Goal: Obtain resource: Download file/media

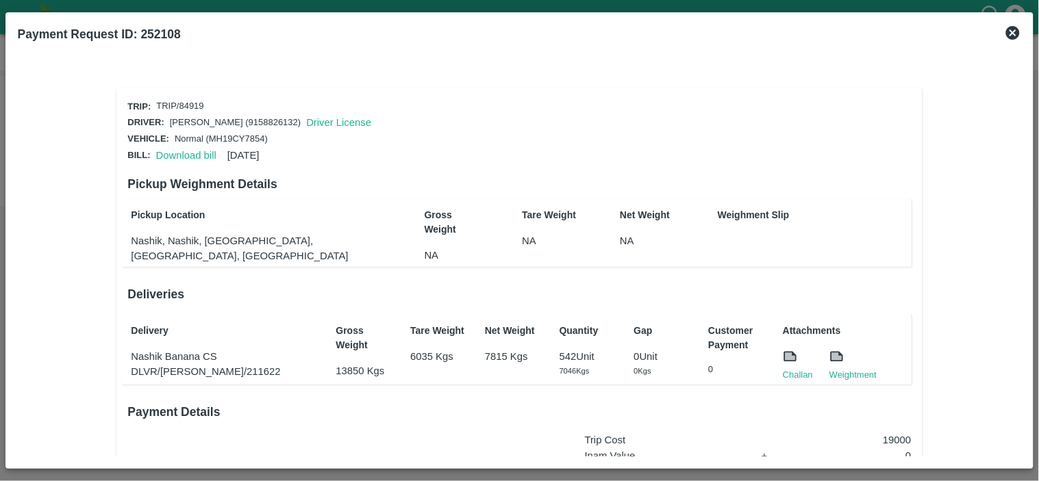
scroll to position [207, 0]
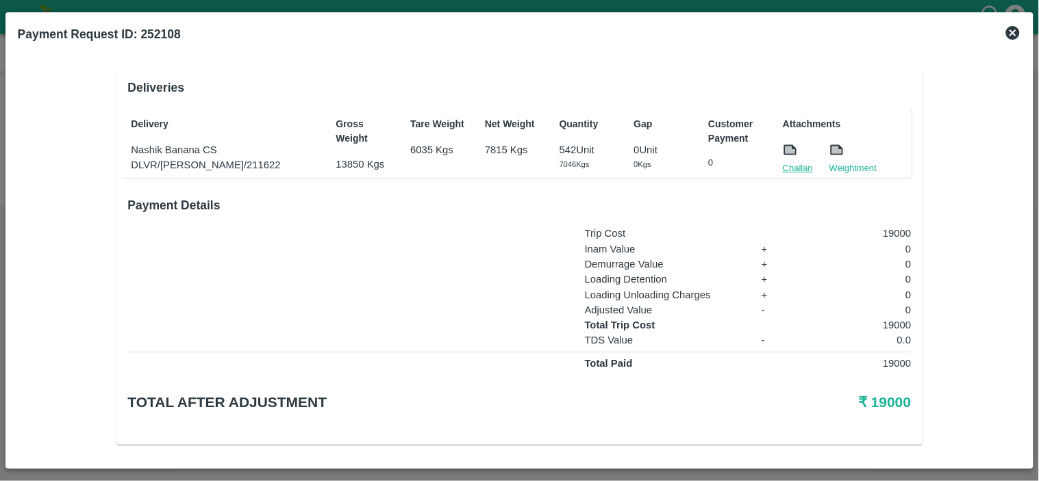
click at [800, 162] on link "Challan" at bounding box center [798, 169] width 30 height 14
click at [892, 323] on p "19000" at bounding box center [857, 325] width 109 height 15
copy p "19000"
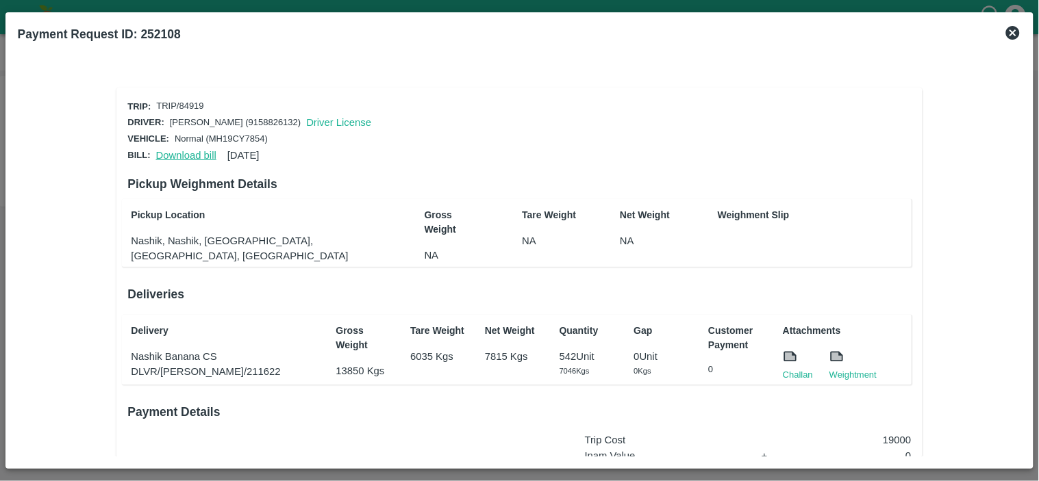
click at [178, 152] on link "Download bill" at bounding box center [186, 155] width 60 height 11
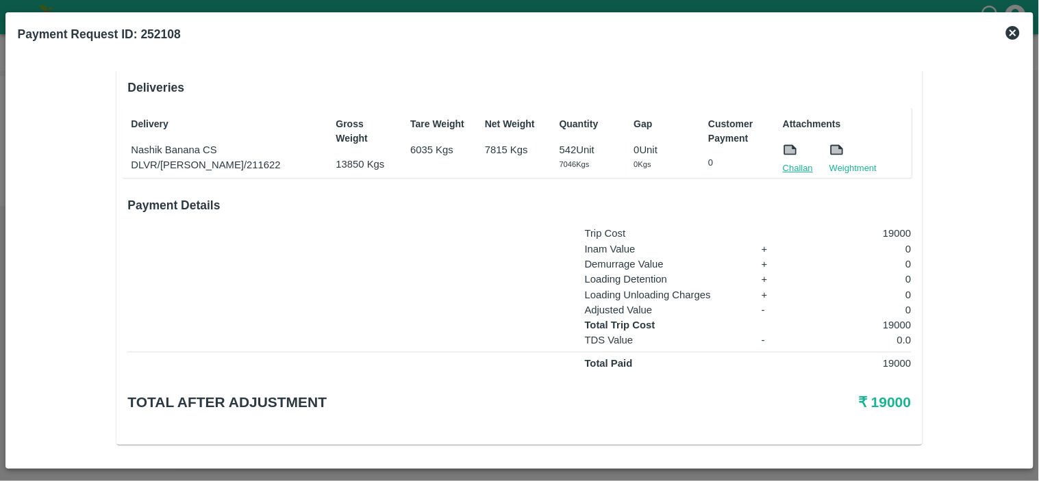
click at [801, 166] on link "Challan" at bounding box center [798, 169] width 30 height 14
click at [896, 333] on p "0.0" at bounding box center [857, 340] width 109 height 15
click at [886, 318] on p "19000" at bounding box center [857, 325] width 109 height 15
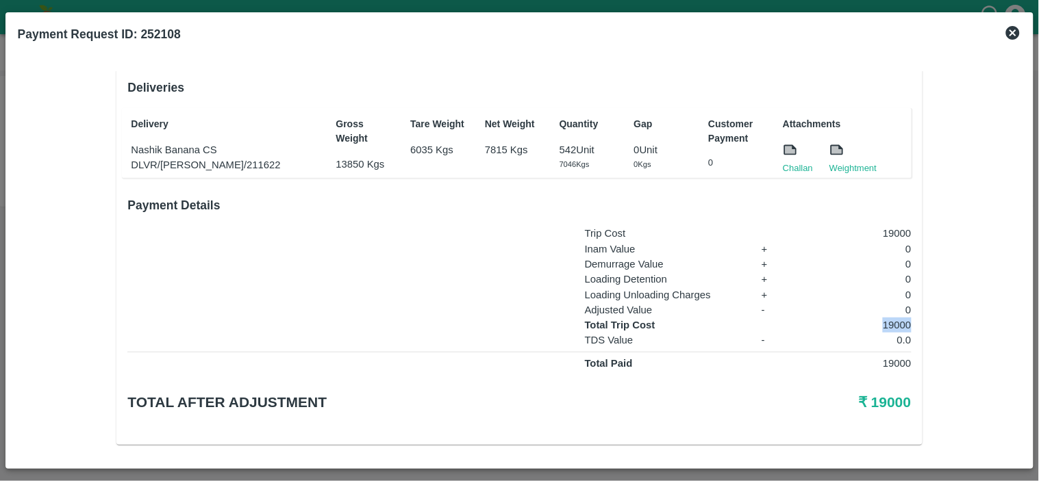
copy p "19000"
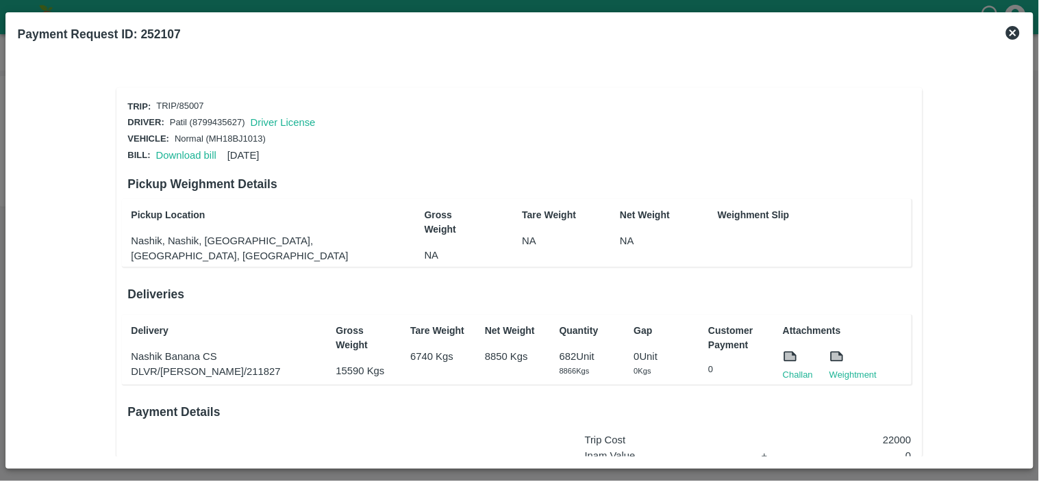
click at [183, 145] on div "Download bill 31 Jul 2025" at bounding box center [205, 152] width 109 height 21
click at [186, 153] on link "Download bill" at bounding box center [186, 155] width 60 height 11
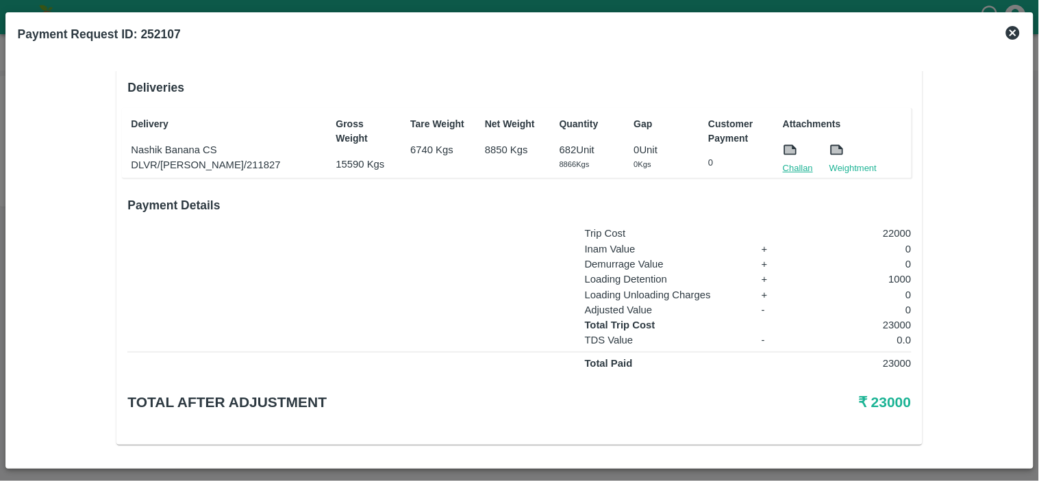
click at [799, 162] on link "Challan" at bounding box center [798, 169] width 30 height 14
click at [893, 323] on p "23000" at bounding box center [857, 325] width 109 height 15
copy p "23000"
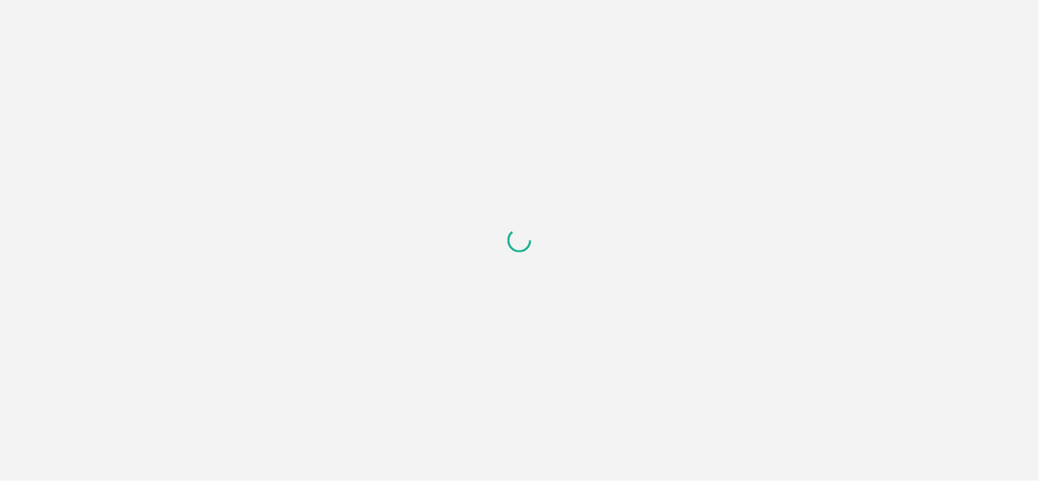
click at [158, 236] on div at bounding box center [519, 240] width 1039 height 481
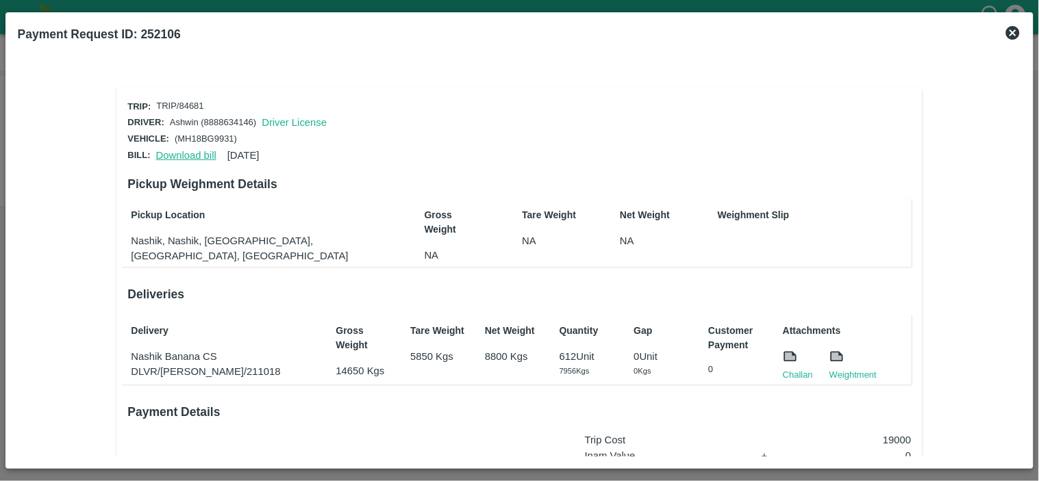
click at [197, 151] on link "Download bill" at bounding box center [186, 155] width 60 height 11
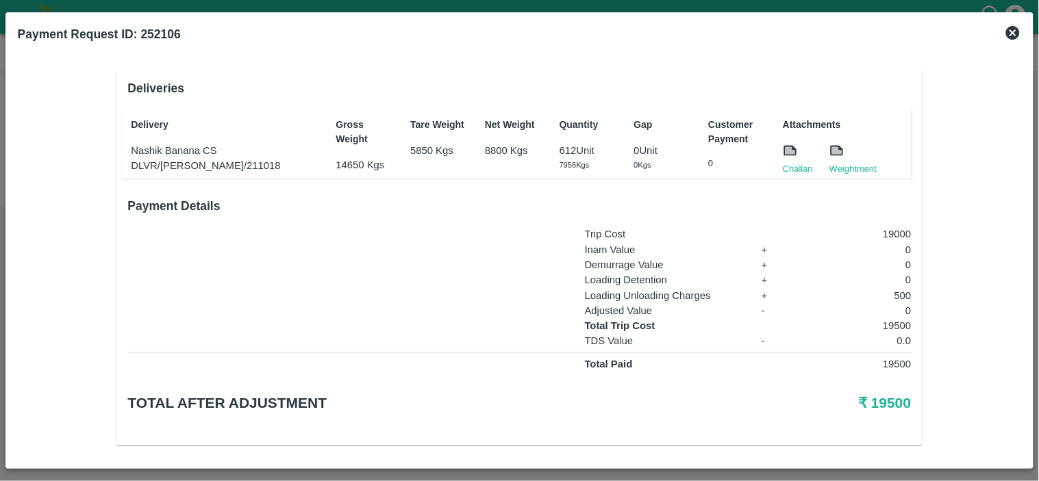
scroll to position [207, 0]
click at [788, 164] on link "Challan" at bounding box center [798, 169] width 30 height 14
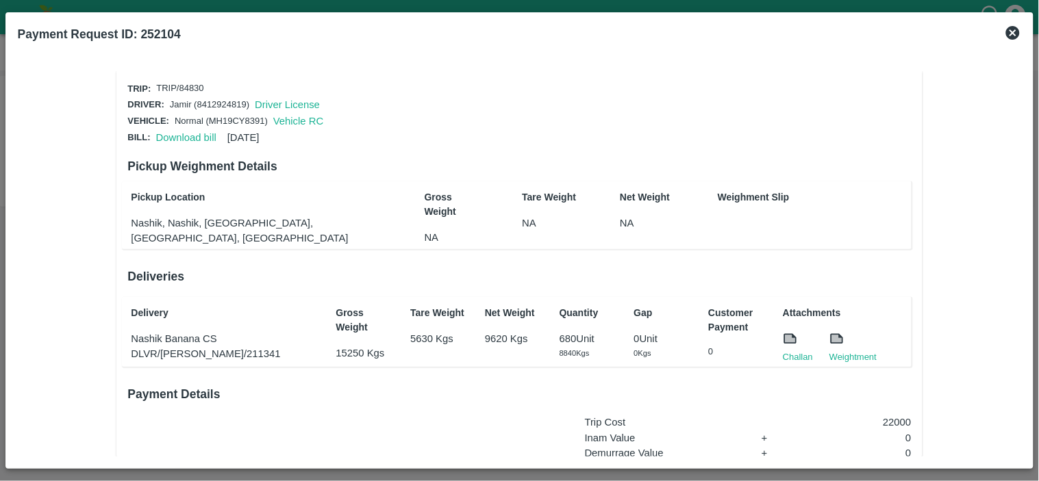
scroll to position [5, 0]
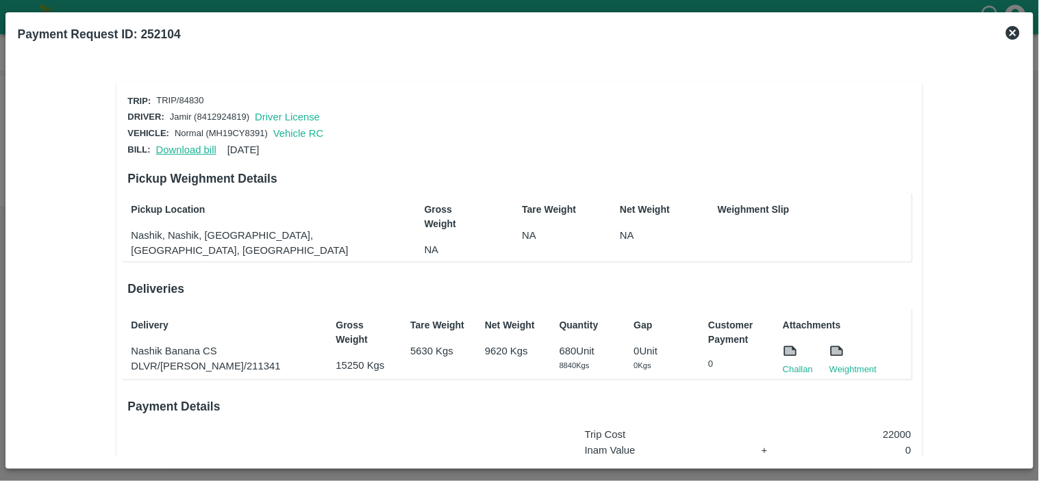
click at [182, 144] on link "Download bill" at bounding box center [186, 149] width 60 height 11
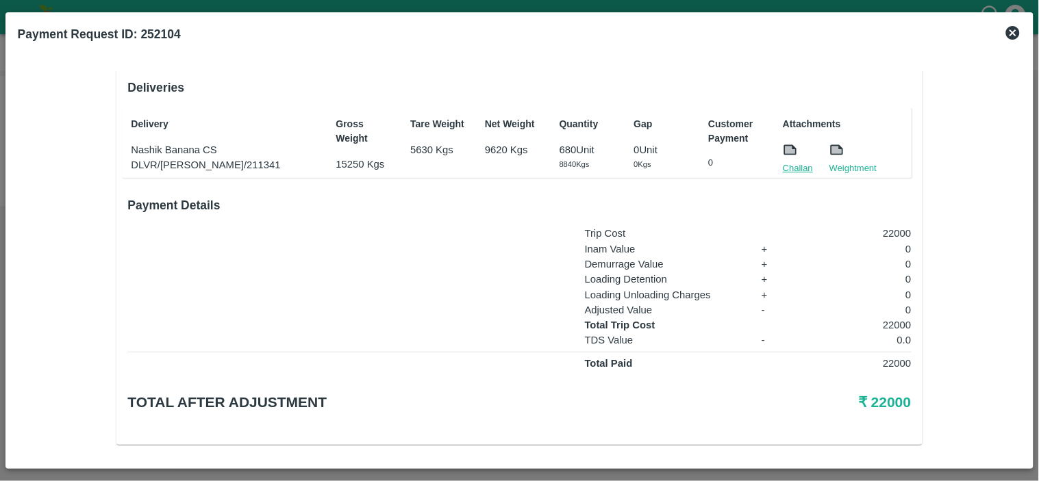
click at [796, 163] on link "Challan" at bounding box center [798, 169] width 30 height 14
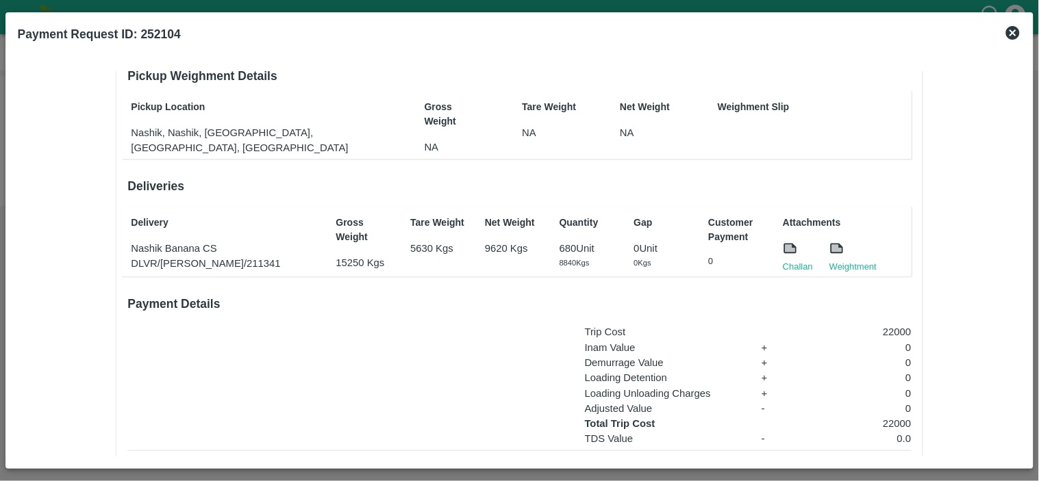
scroll to position [0, 0]
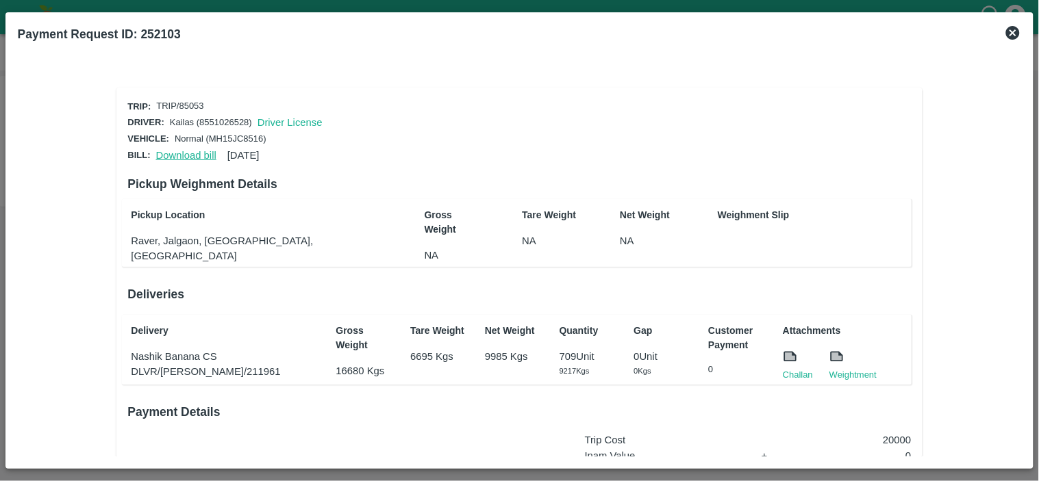
click at [188, 153] on link "Download bill" at bounding box center [186, 155] width 60 height 11
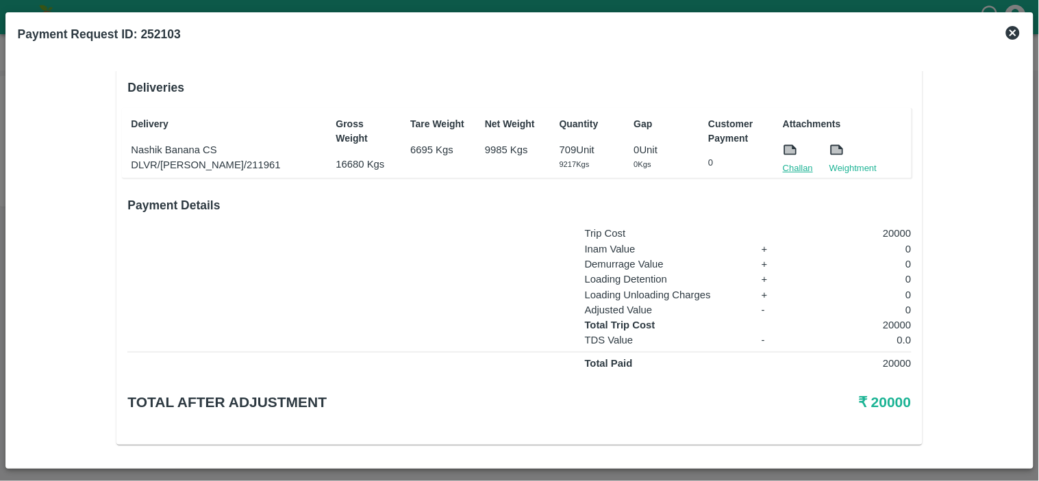
click at [783, 167] on link "Challan" at bounding box center [798, 169] width 30 height 14
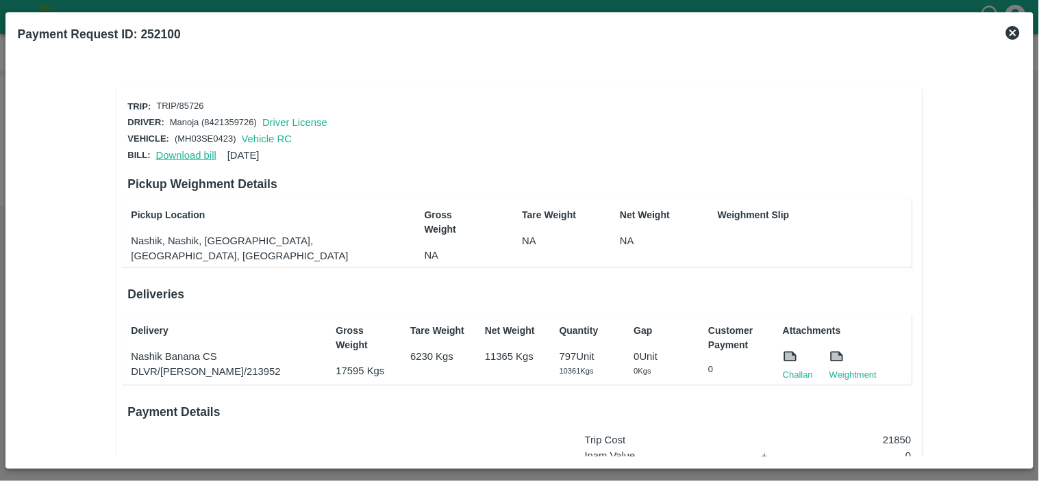
click at [201, 153] on link "Download bill" at bounding box center [186, 155] width 60 height 11
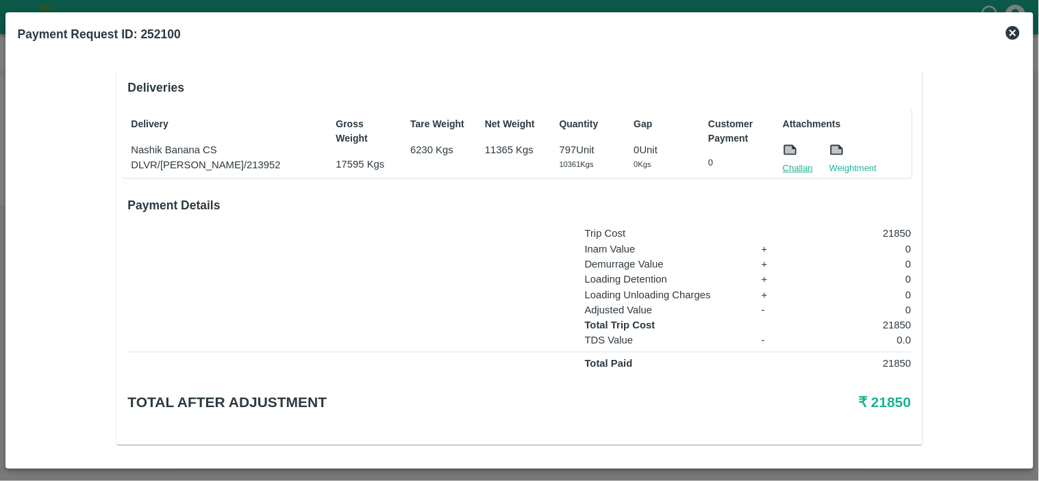
click at [799, 166] on link "Challan" at bounding box center [798, 169] width 30 height 14
click at [896, 323] on p "21850" at bounding box center [857, 325] width 109 height 15
copy p "21850"
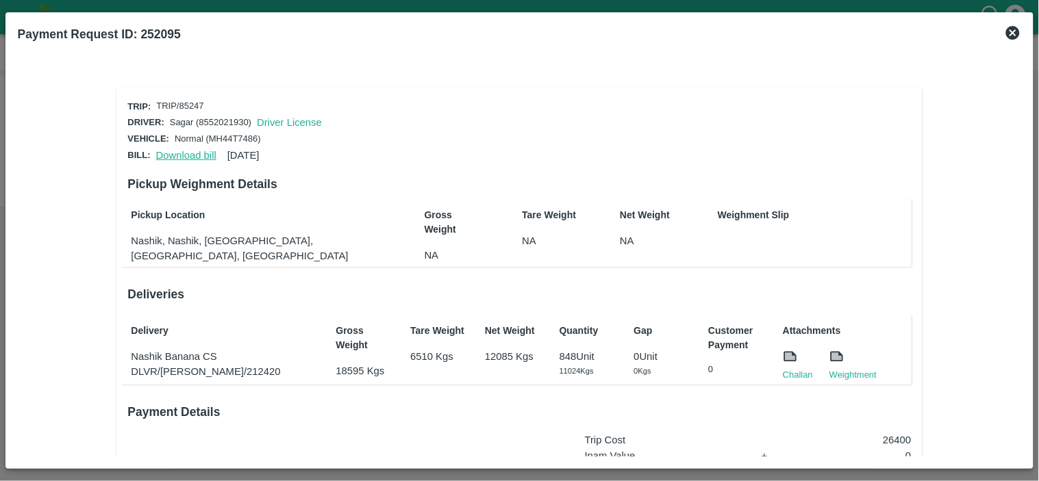
click at [186, 151] on link "Download bill" at bounding box center [186, 155] width 60 height 11
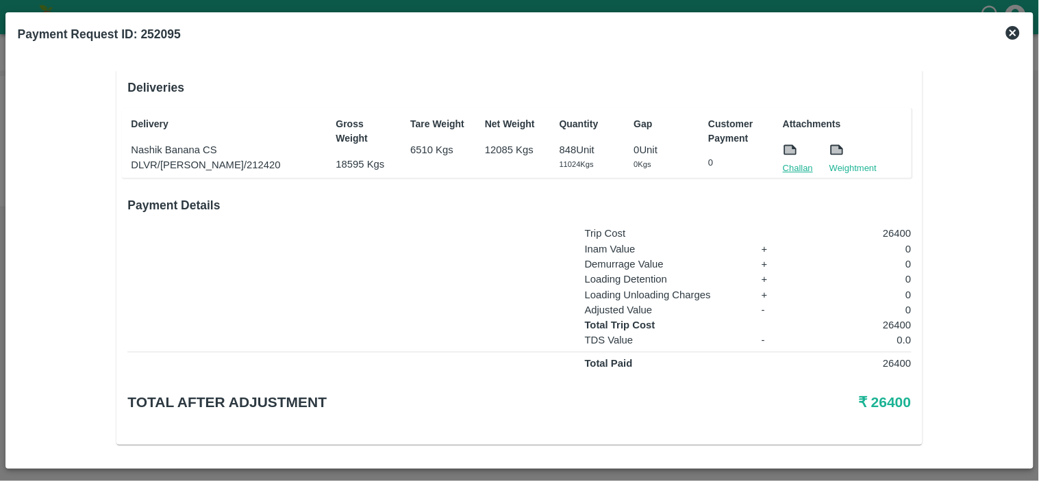
click at [803, 162] on link "Challan" at bounding box center [798, 169] width 30 height 14
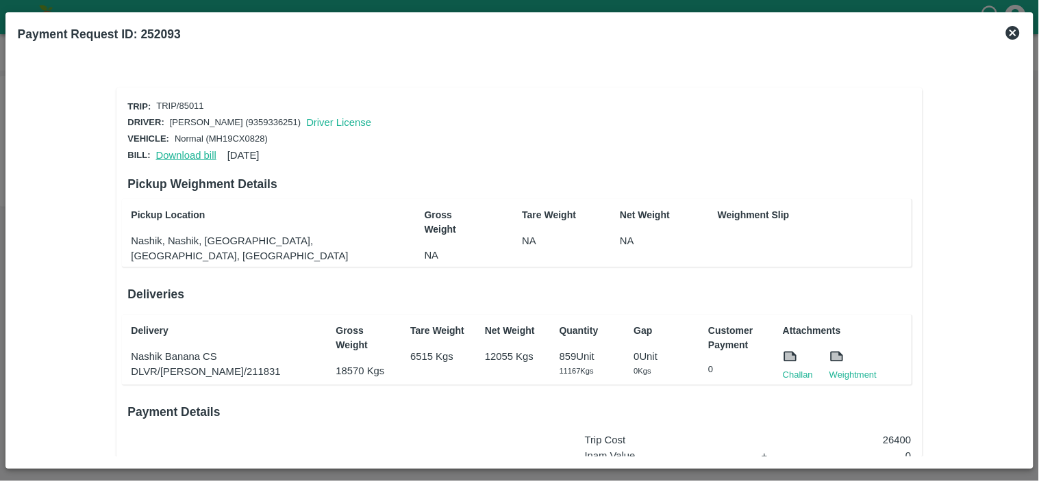
click at [194, 150] on link "Download bill" at bounding box center [186, 155] width 60 height 11
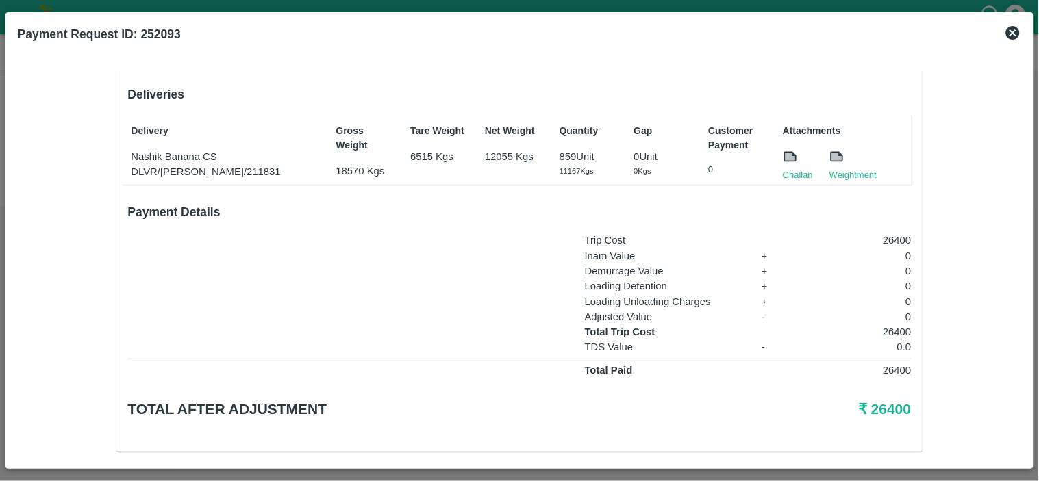
scroll to position [207, 0]
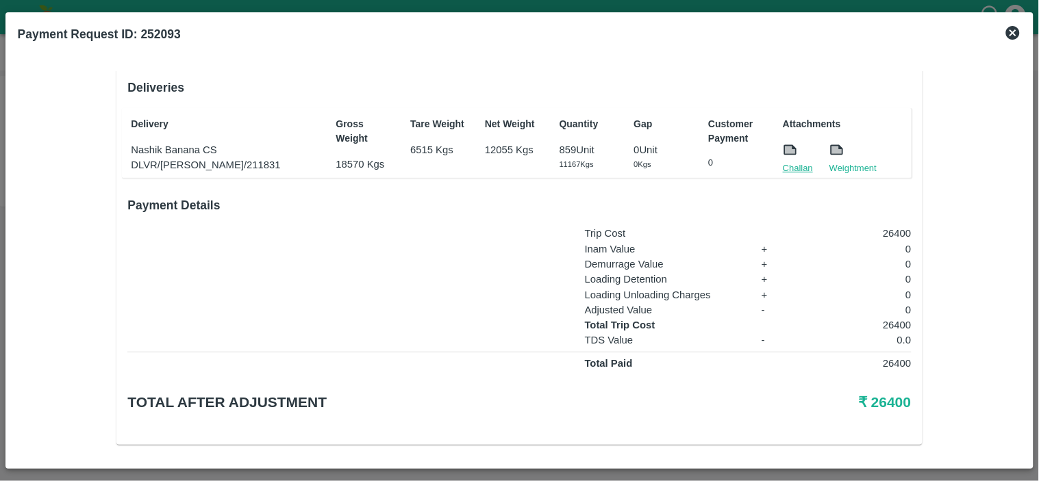
click at [799, 166] on link "Challan" at bounding box center [798, 169] width 30 height 14
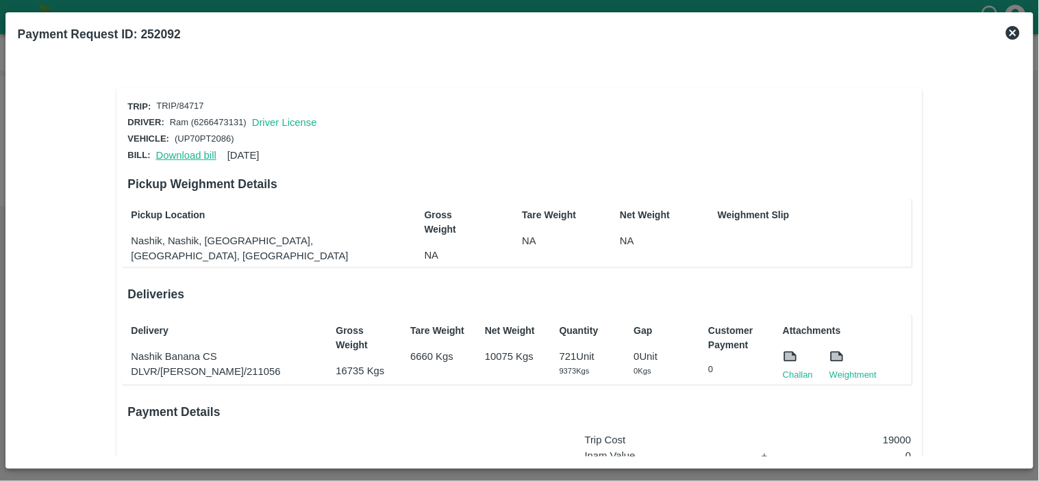
click at [178, 150] on link "Download bill" at bounding box center [186, 155] width 60 height 11
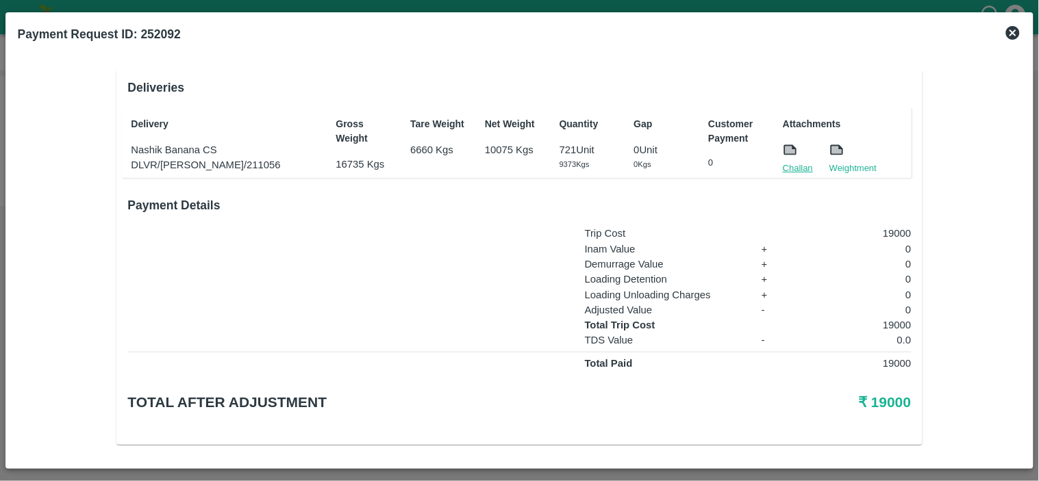
click at [796, 162] on link "Challan" at bounding box center [798, 169] width 30 height 14
click at [893, 318] on p "19000" at bounding box center [857, 325] width 109 height 15
copy p "19000"
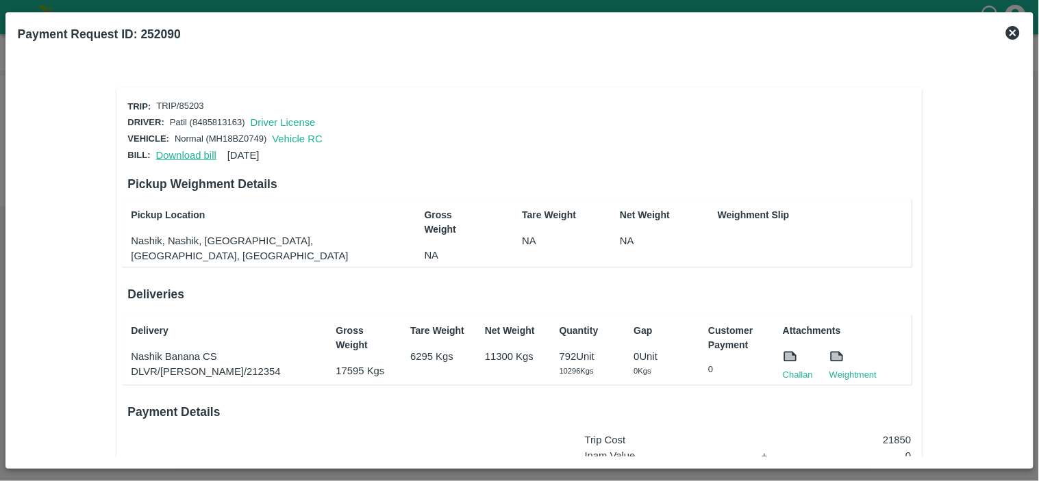
click at [199, 155] on link "Download bill" at bounding box center [186, 155] width 60 height 11
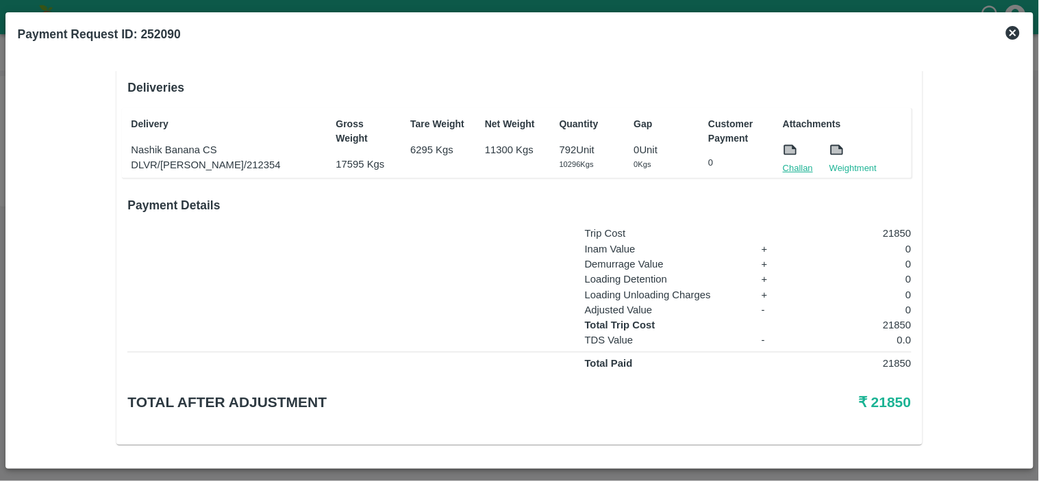
click at [786, 163] on link "Challan" at bounding box center [798, 169] width 30 height 14
click at [894, 323] on p "21850" at bounding box center [857, 325] width 109 height 15
copy p "21850"
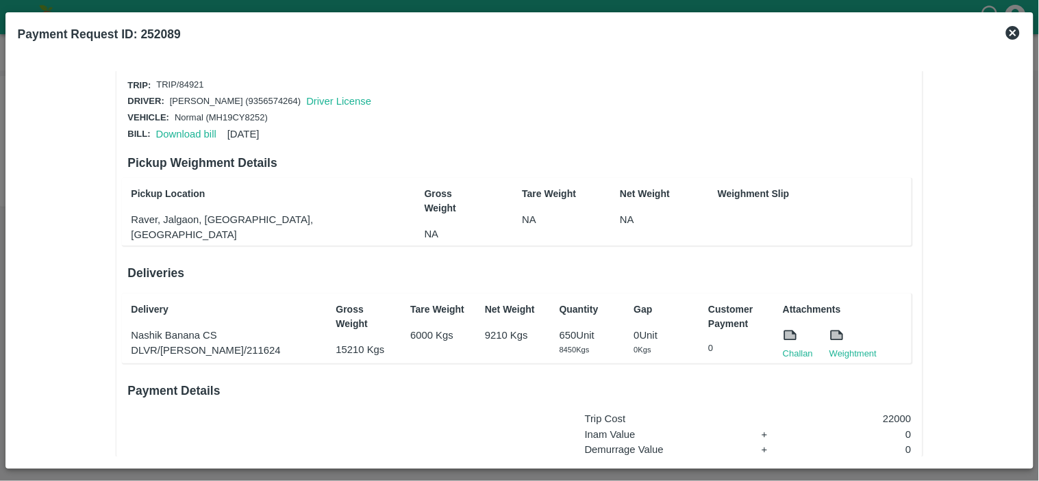
scroll to position [26, 0]
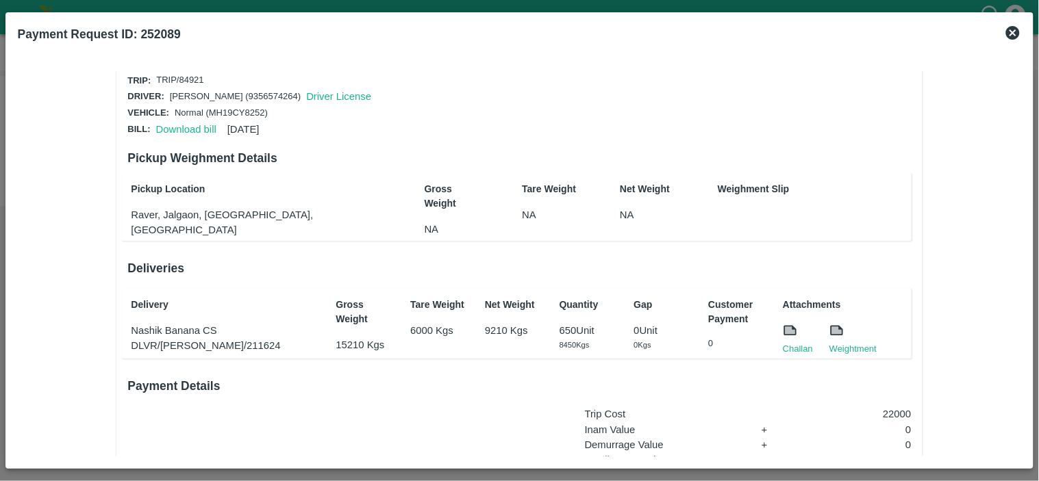
click at [178, 118] on div "Download bill 31 Jul 2025" at bounding box center [205, 126] width 109 height 21
click at [179, 126] on link "Download bill" at bounding box center [186, 129] width 60 height 11
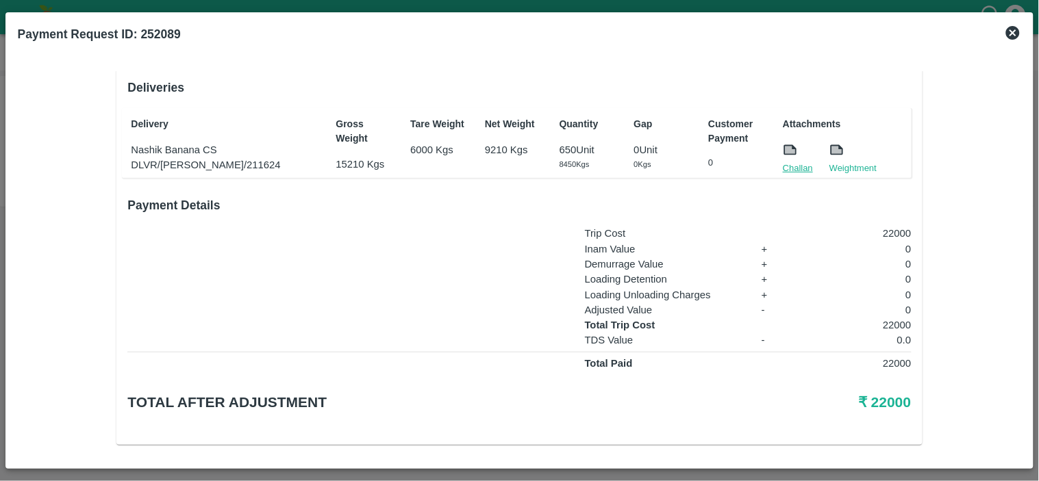
click at [783, 162] on link "Challan" at bounding box center [798, 169] width 30 height 14
click at [900, 321] on p "22000" at bounding box center [857, 325] width 109 height 15
copy p "22000"
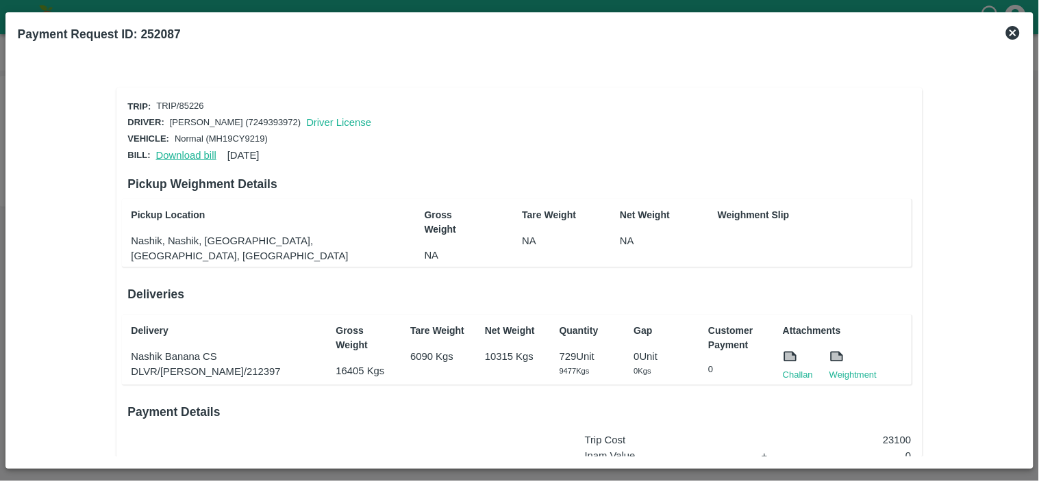
click at [181, 153] on link "Download bill" at bounding box center [186, 155] width 60 height 11
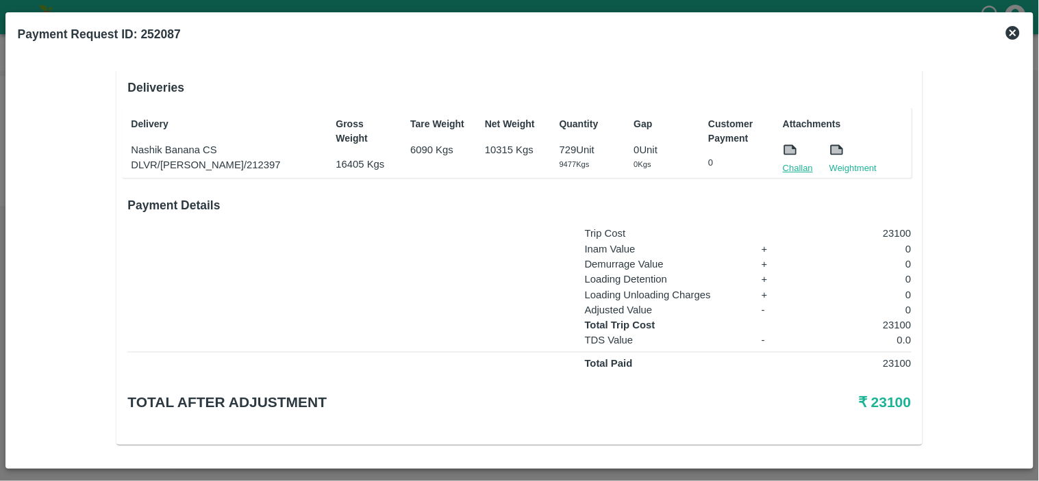
click at [795, 167] on link "Challan" at bounding box center [798, 169] width 30 height 14
click at [893, 323] on p "23100" at bounding box center [857, 325] width 109 height 15
copy p "23100"
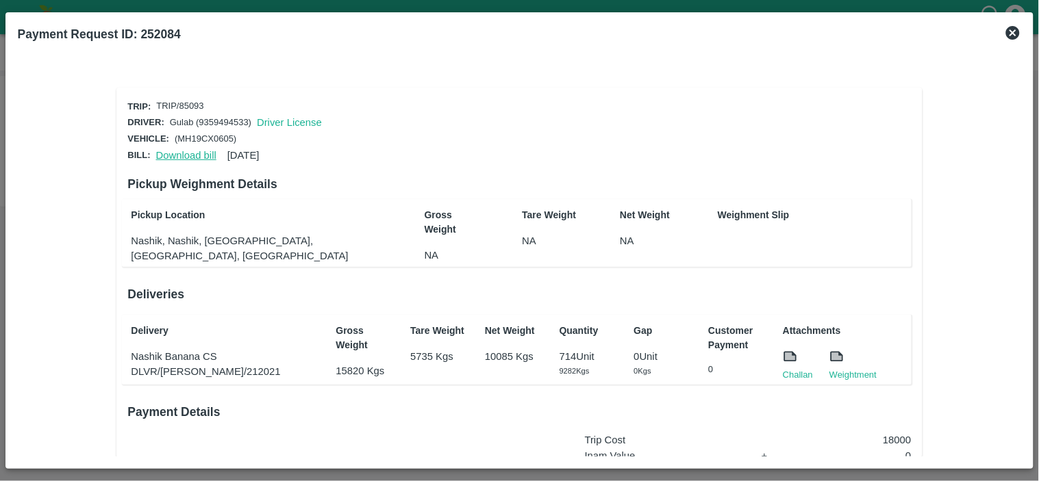
click at [172, 154] on link "Download bill" at bounding box center [186, 155] width 60 height 11
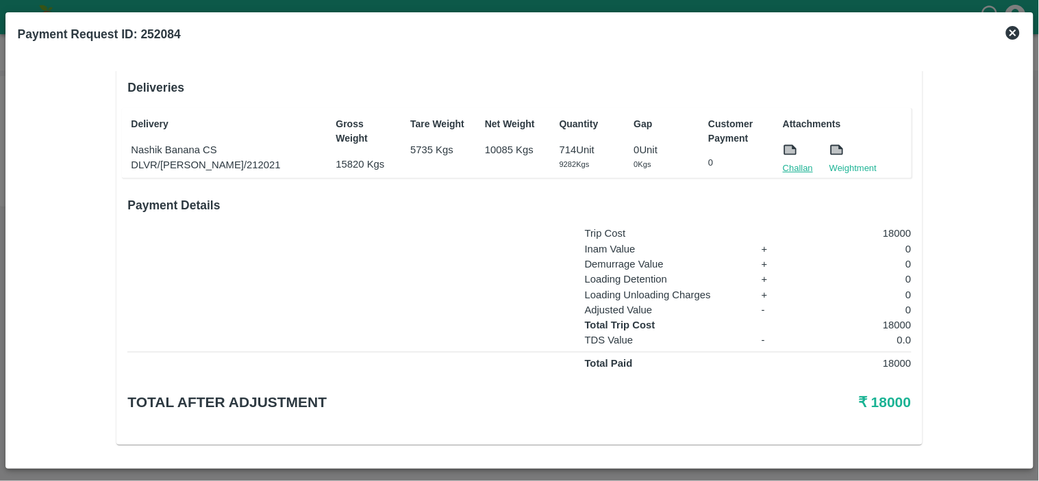
click at [784, 165] on link "Challan" at bounding box center [798, 169] width 30 height 14
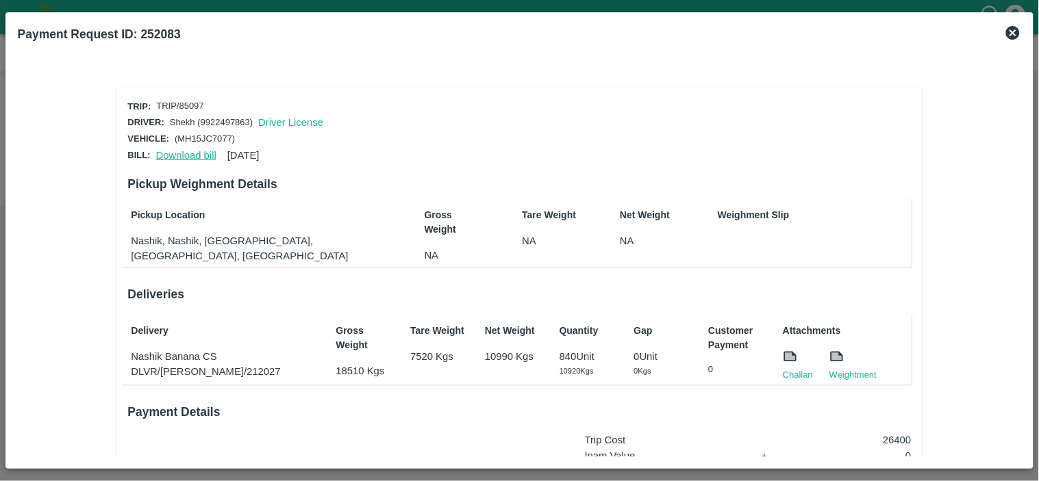
click at [160, 152] on link "Download bill" at bounding box center [186, 155] width 60 height 11
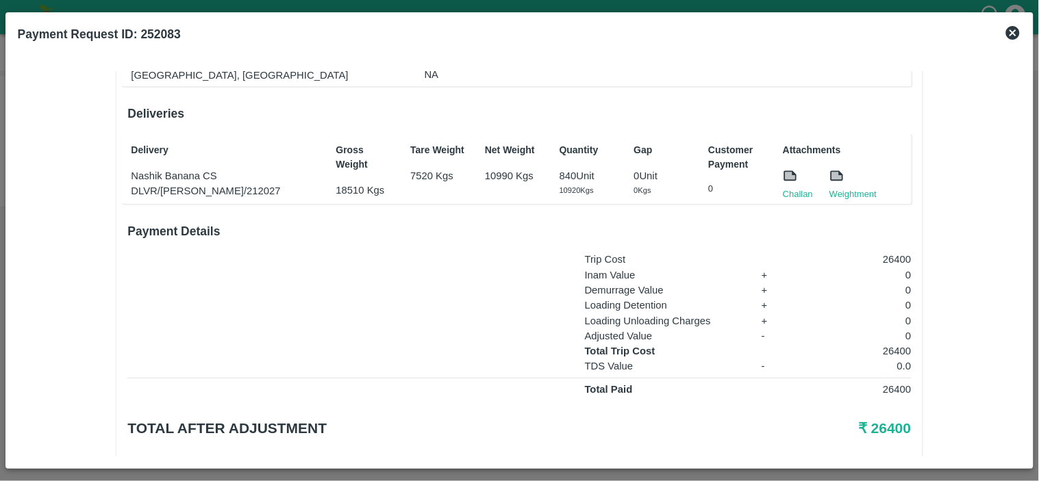
scroll to position [194, 0]
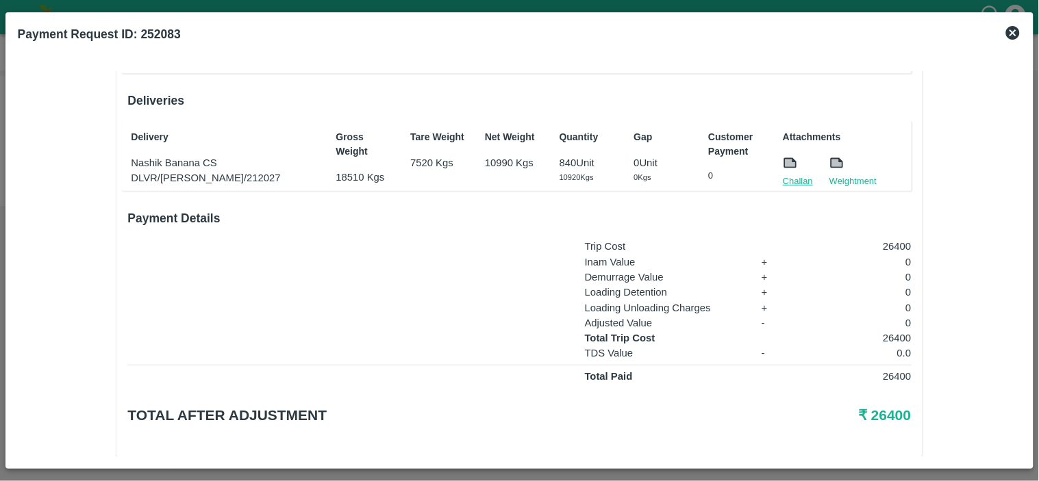
click at [797, 175] on link "Challan" at bounding box center [798, 182] width 30 height 14
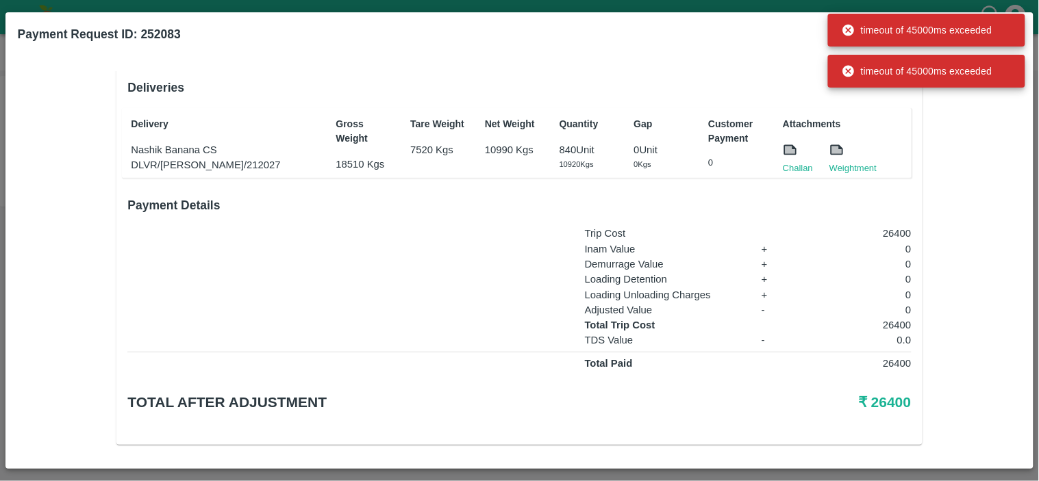
click at [894, 318] on p "26400" at bounding box center [857, 325] width 109 height 15
copy p "26400"
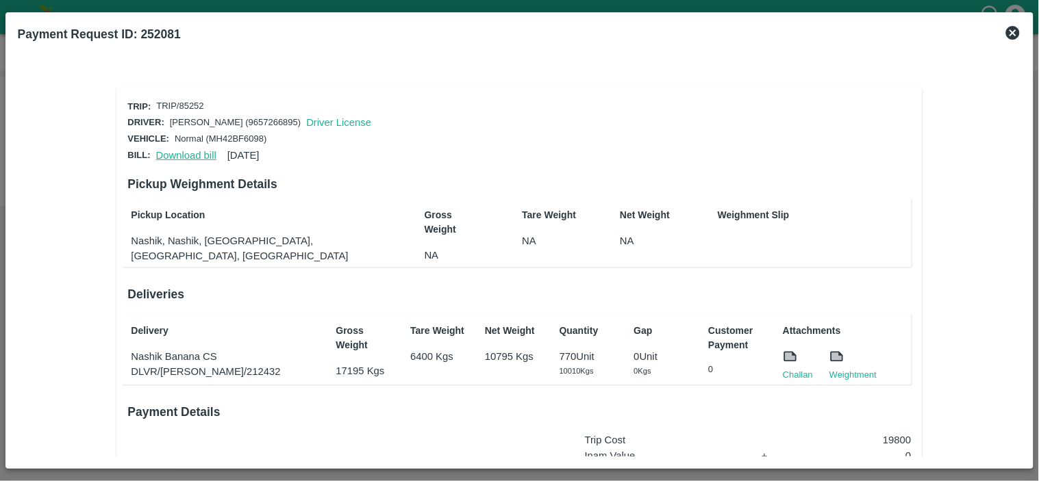
click at [183, 150] on link "Download bill" at bounding box center [186, 155] width 60 height 11
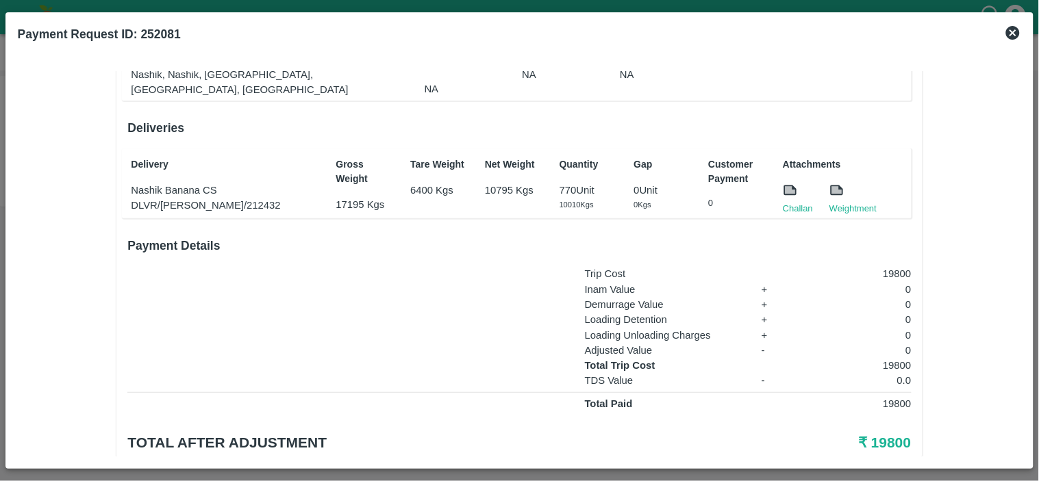
scroll to position [207, 0]
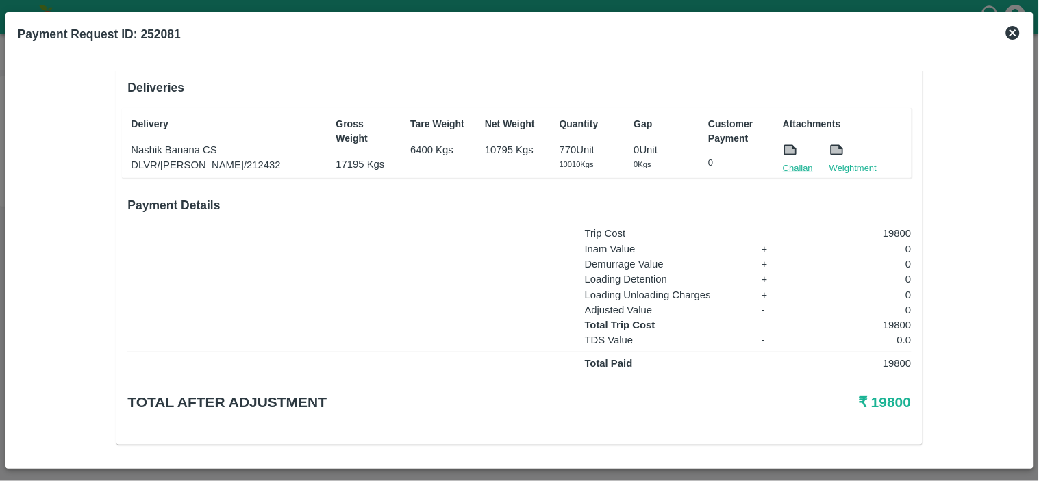
click at [794, 165] on link "Challan" at bounding box center [798, 169] width 30 height 14
drag, startPoint x: 542, startPoint y: 221, endPoint x: 888, endPoint y: 318, distance: 359.4
click at [888, 318] on p "19800" at bounding box center [857, 325] width 109 height 15
copy p "19800"
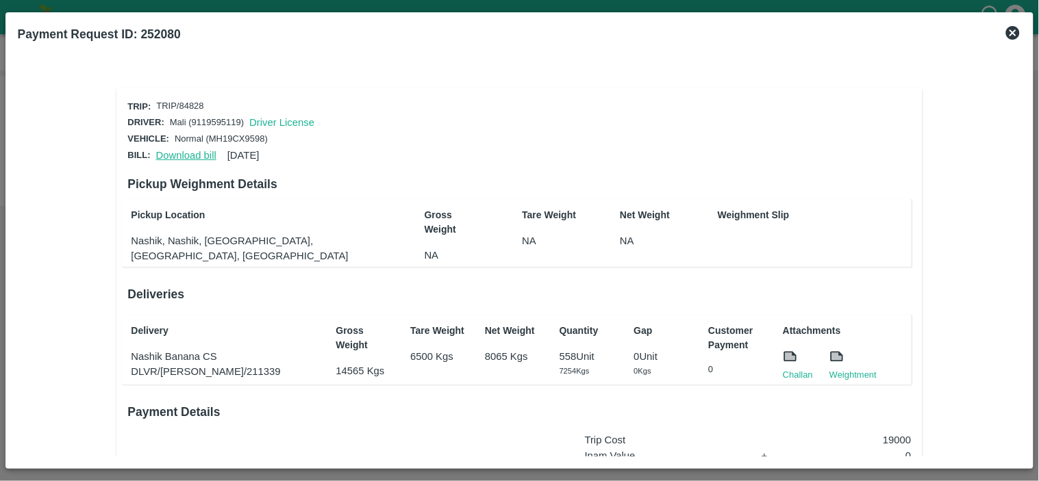
click at [174, 154] on link "Download bill" at bounding box center [186, 155] width 60 height 11
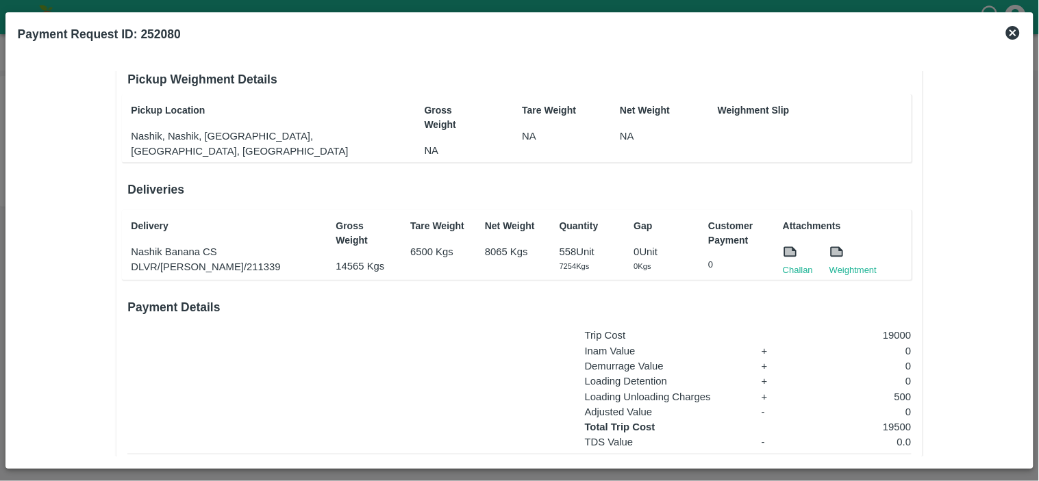
scroll to position [110, 0]
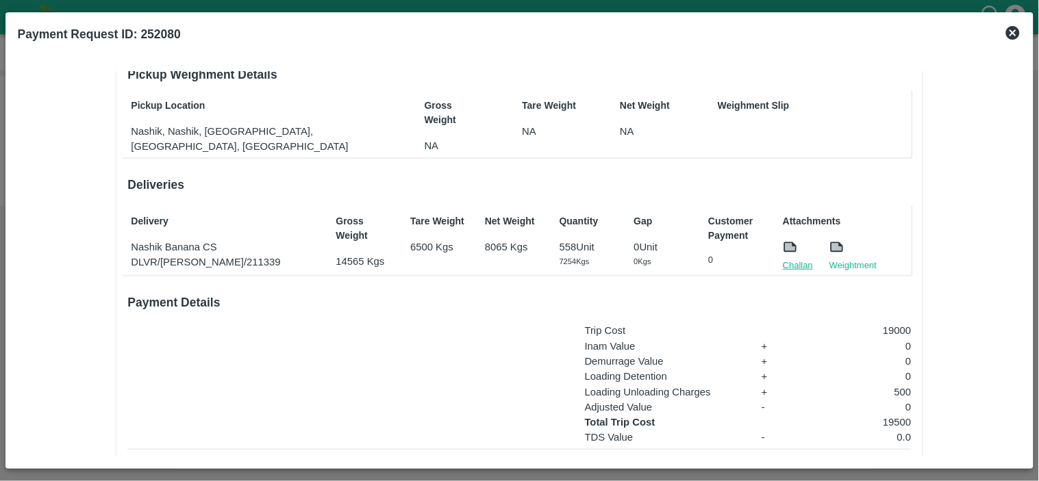
click at [786, 264] on link "Challan" at bounding box center [798, 266] width 30 height 14
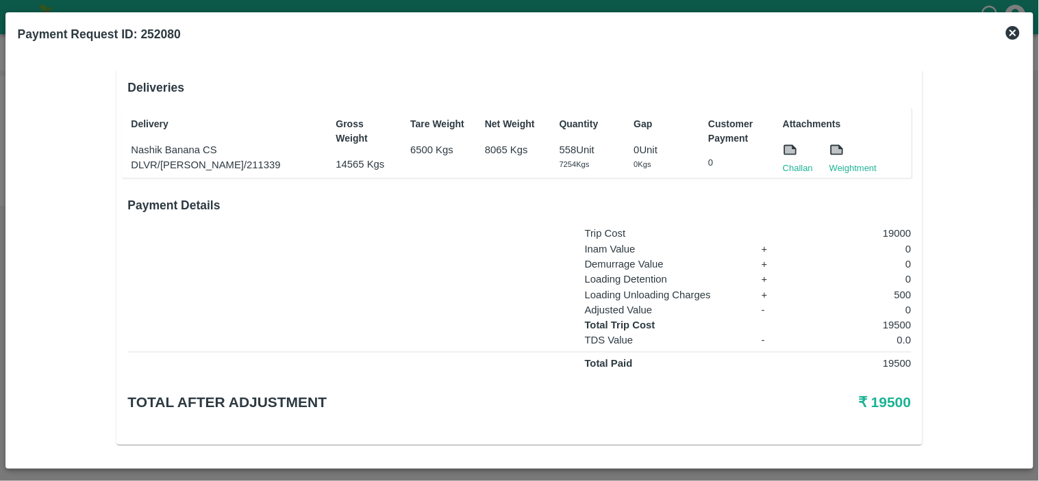
click at [894, 318] on p "19500" at bounding box center [857, 325] width 109 height 15
copy p "19500"
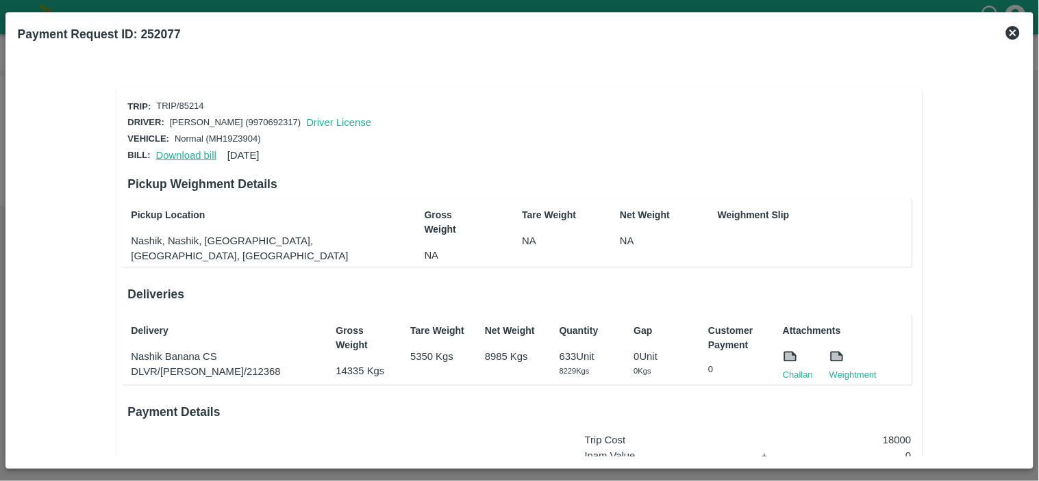
click at [185, 151] on link "Download bill" at bounding box center [186, 155] width 60 height 11
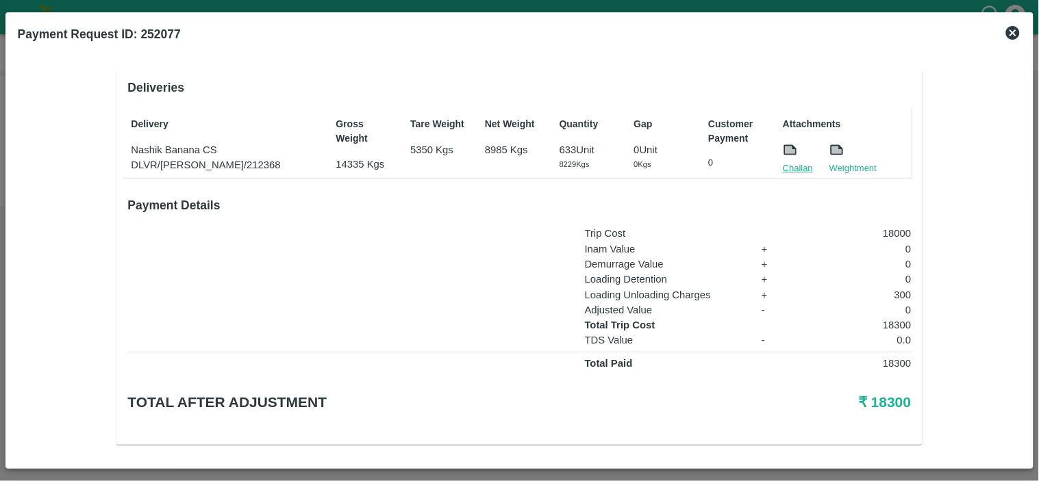
click at [797, 162] on link "Challan" at bounding box center [798, 169] width 30 height 14
click at [892, 319] on p "18300" at bounding box center [857, 325] width 109 height 15
copy p "18300"
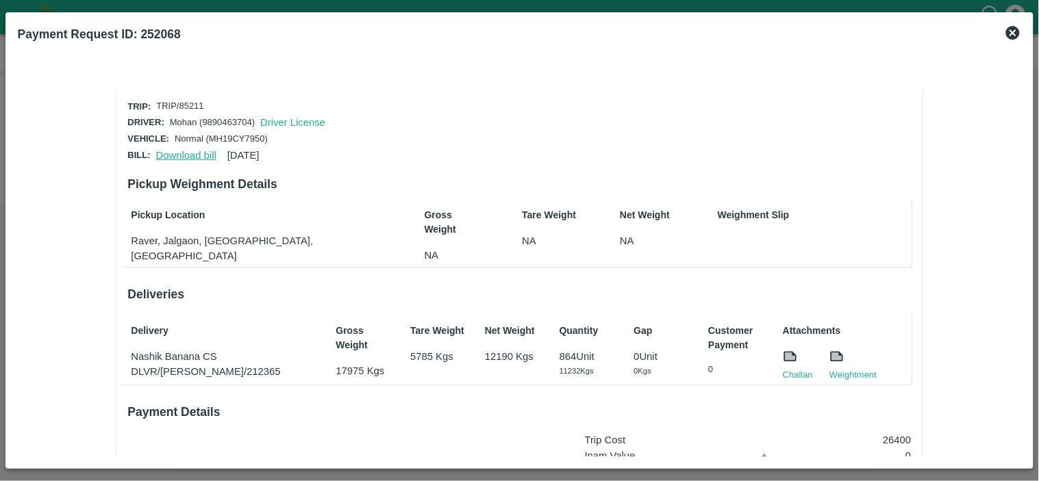
click at [190, 150] on link "Download bill" at bounding box center [186, 155] width 60 height 11
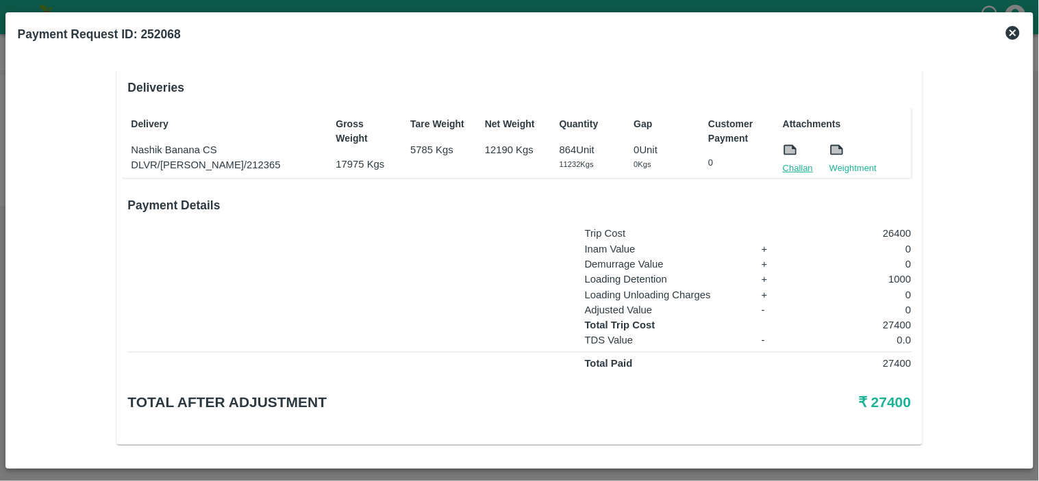
click at [794, 162] on link "Challan" at bounding box center [798, 169] width 30 height 14
click at [897, 318] on p "27400" at bounding box center [857, 325] width 109 height 15
copy p "27400"
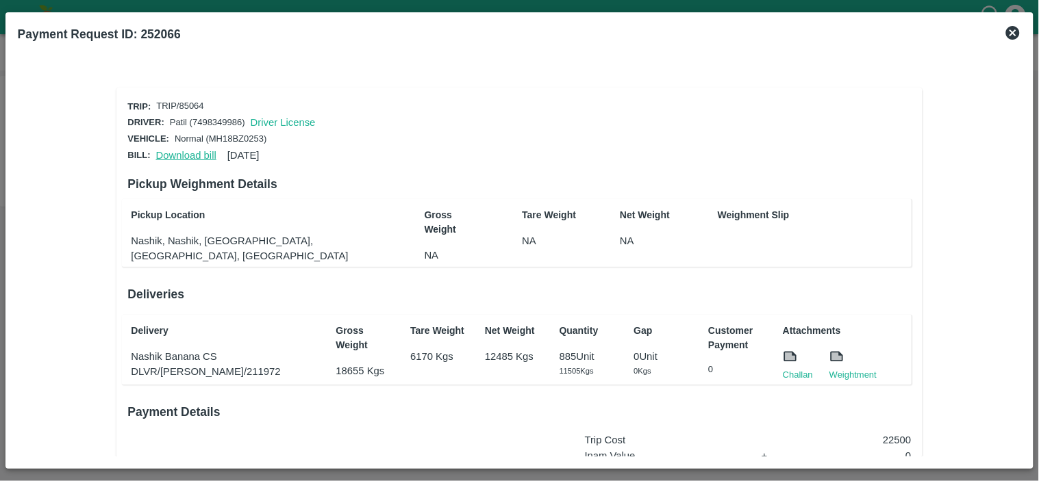
click at [190, 150] on link "Download bill" at bounding box center [186, 155] width 60 height 11
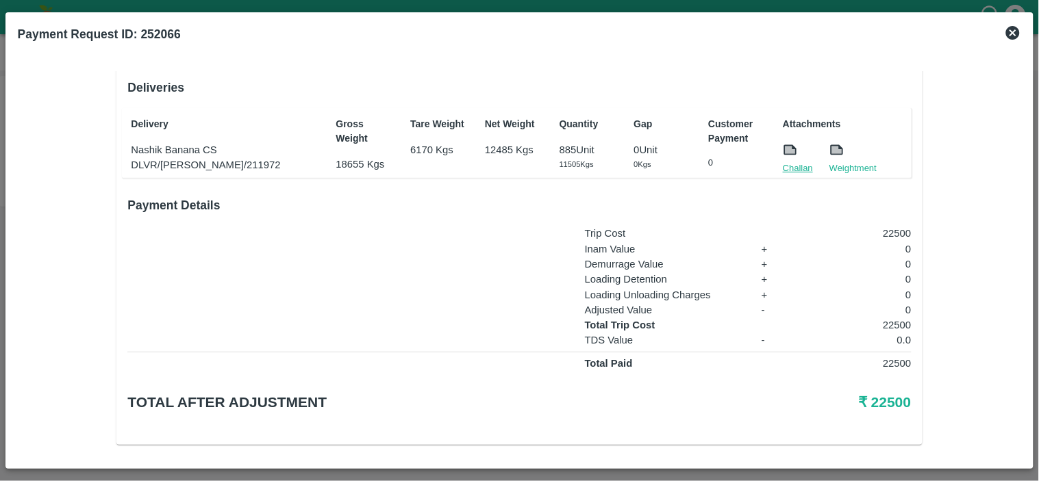
click at [796, 168] on link "Challan" at bounding box center [798, 169] width 30 height 14
click at [887, 322] on p "22500" at bounding box center [857, 325] width 109 height 15
copy p "22500"
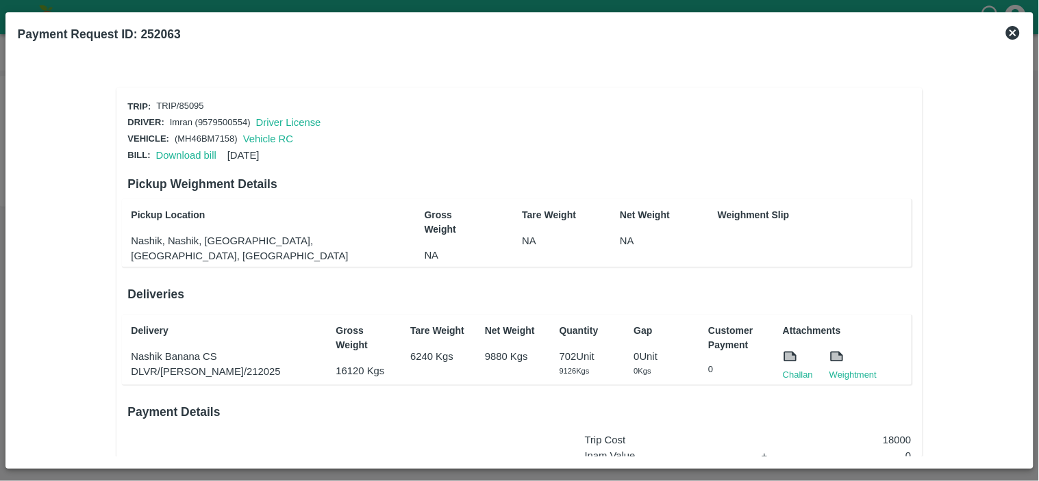
click at [186, 158] on div "Download bill [DATE]" at bounding box center [205, 152] width 109 height 21
click at [188, 154] on link "Download bill" at bounding box center [186, 155] width 60 height 11
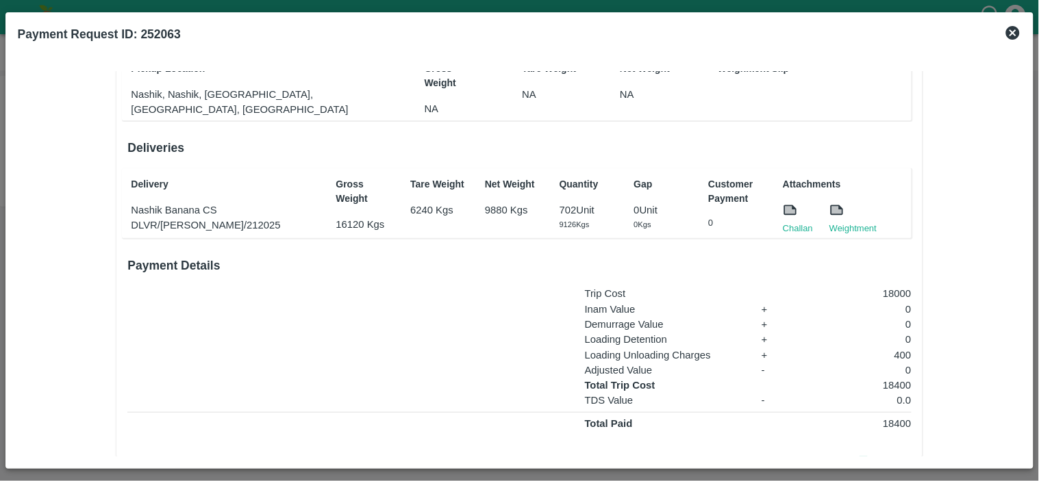
scroll to position [155, 0]
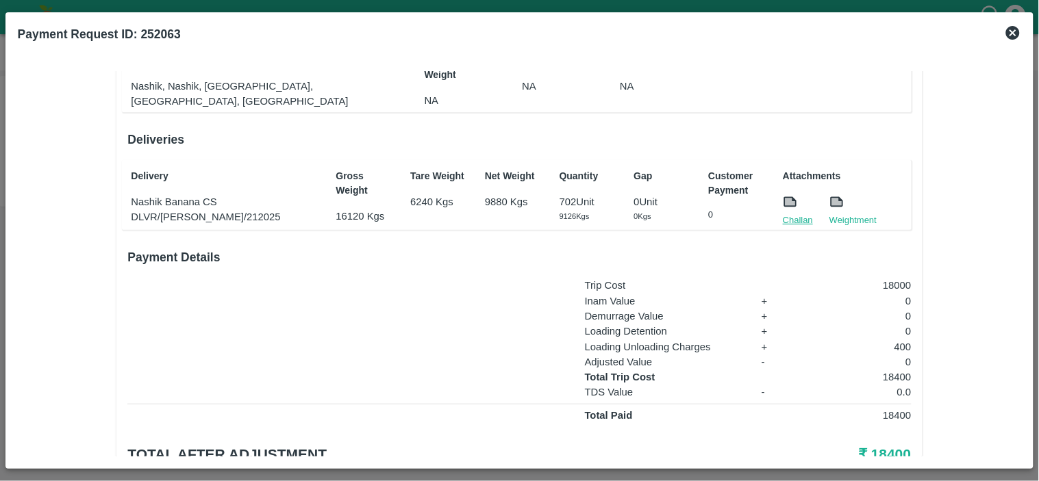
click at [789, 216] on link "Challan" at bounding box center [798, 221] width 30 height 14
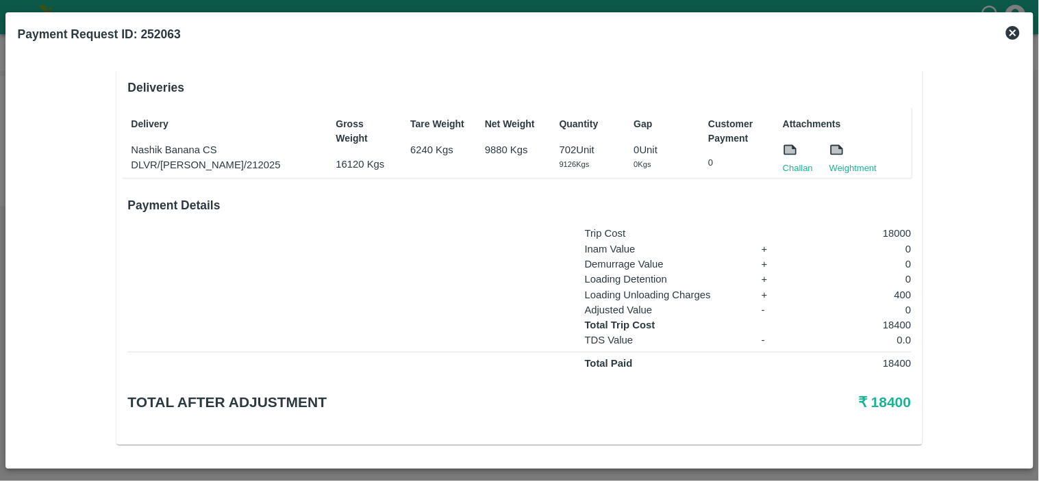
click at [896, 318] on p "18400" at bounding box center [857, 325] width 109 height 15
copy p "18400"
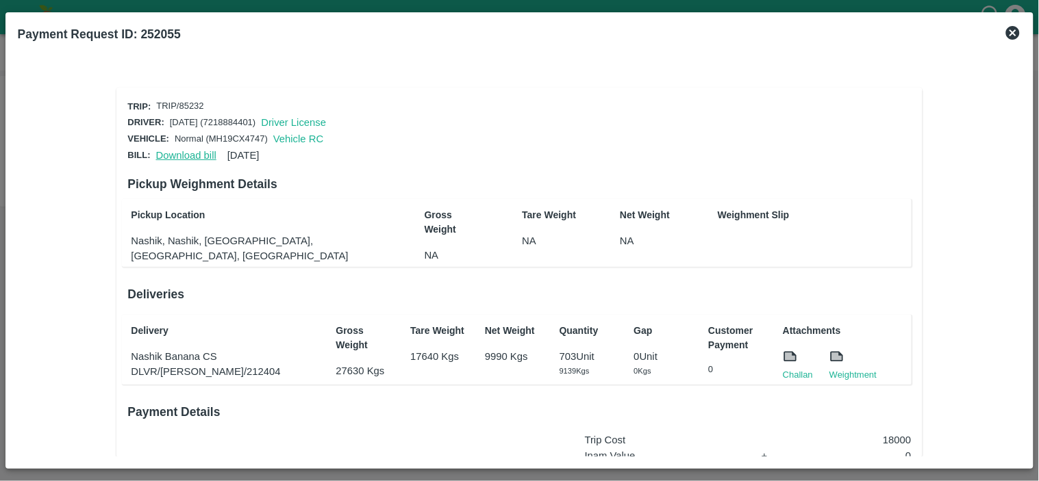
click at [186, 156] on link "Download bill" at bounding box center [186, 155] width 60 height 11
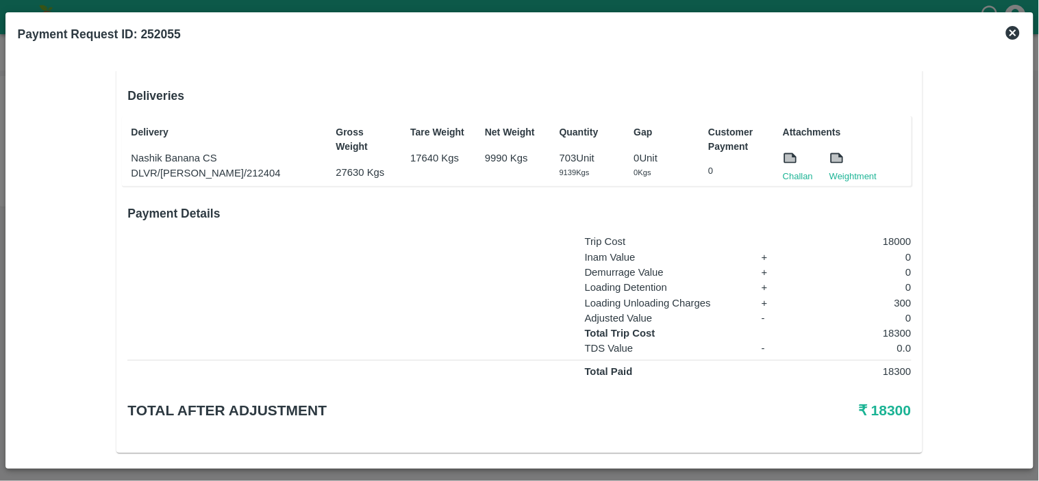
scroll to position [207, 0]
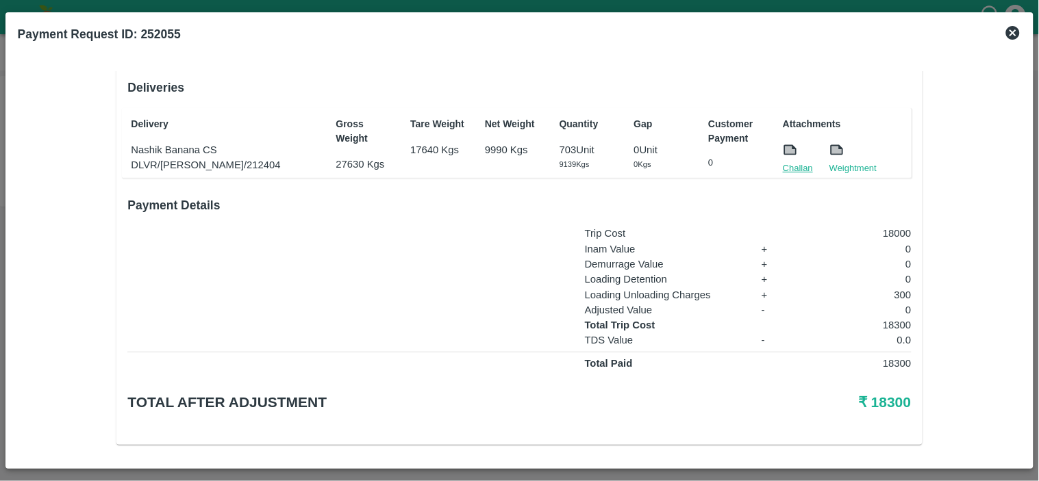
click at [783, 162] on link "Challan" at bounding box center [798, 169] width 30 height 14
click at [887, 321] on p "18300" at bounding box center [857, 325] width 109 height 15
copy p "18300"
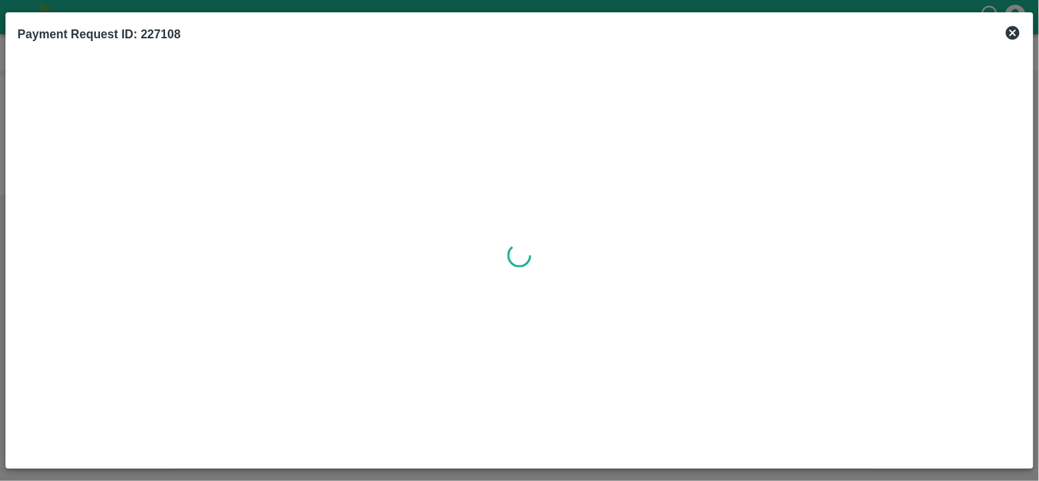
click at [21, 25] on h2 "Payment Request ID: 227108" at bounding box center [99, 34] width 174 height 30
click at [1012, 29] on icon at bounding box center [1013, 33] width 14 height 14
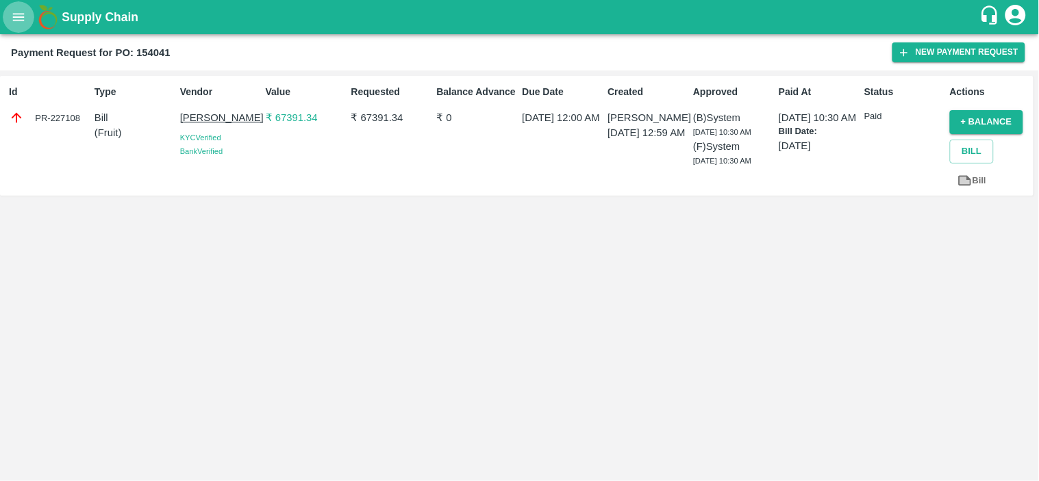
click at [21, 26] on button "open drawer" at bounding box center [19, 17] width 32 height 32
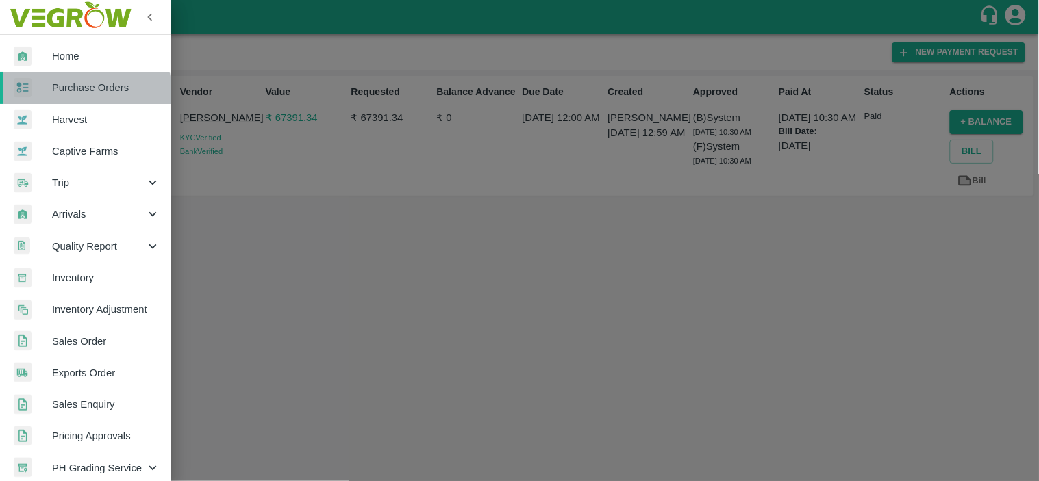
click at [79, 92] on span "Purchase Orders" at bounding box center [106, 87] width 108 height 15
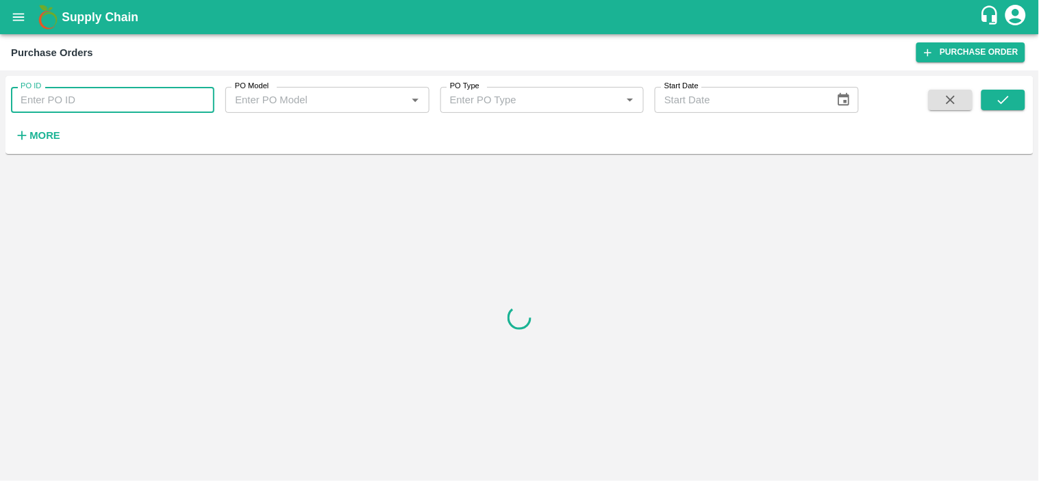
click at [96, 104] on input "PO ID" at bounding box center [112, 100] width 203 height 26
paste input "163969"
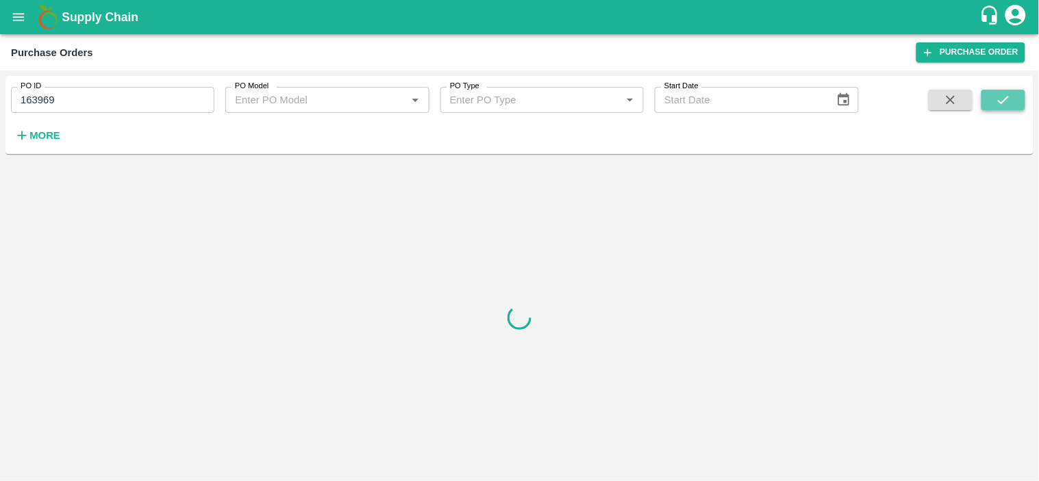
click at [1004, 105] on icon "submit" at bounding box center [1003, 99] width 15 height 15
click at [114, 103] on input "163969" at bounding box center [112, 100] width 203 height 26
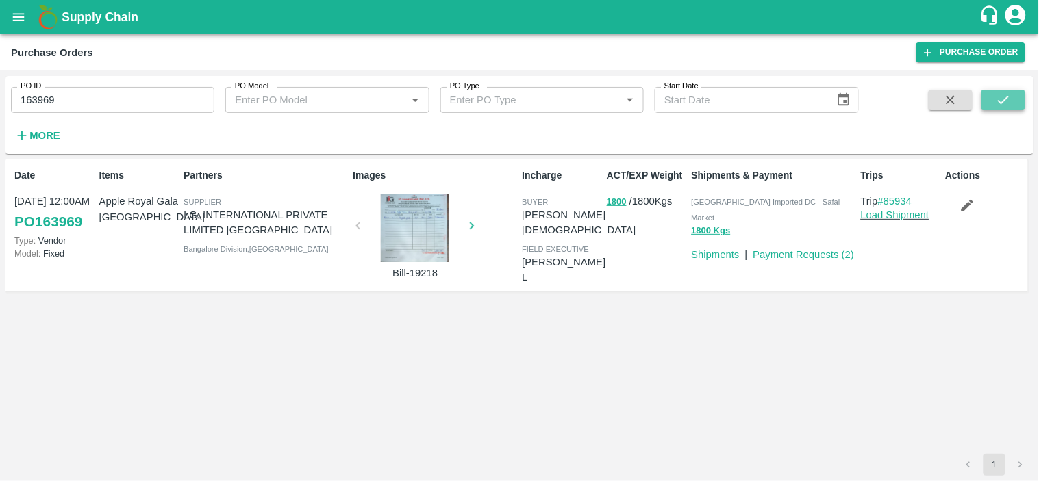
type input "163969"
click at [997, 106] on icon "submit" at bounding box center [1003, 99] width 15 height 15
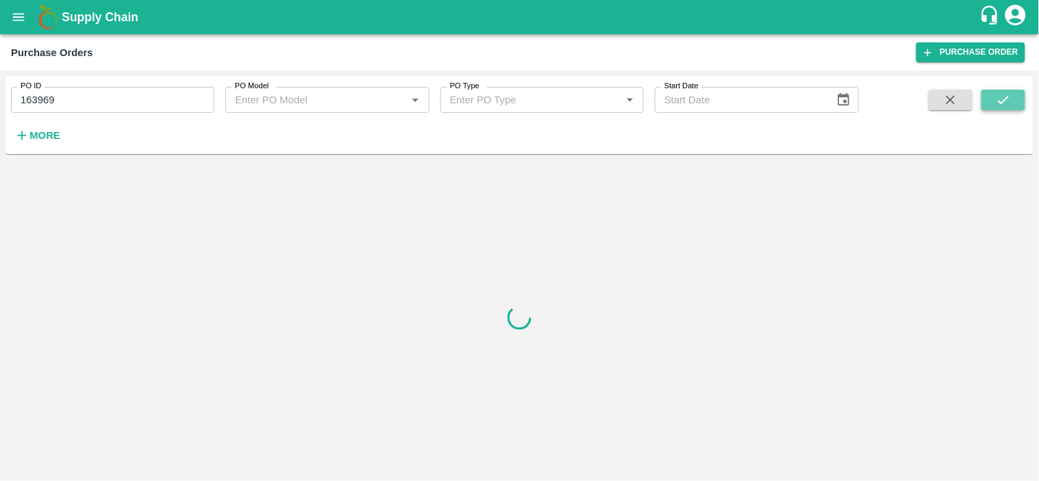
click at [1011, 101] on button "submit" at bounding box center [1003, 100] width 44 height 21
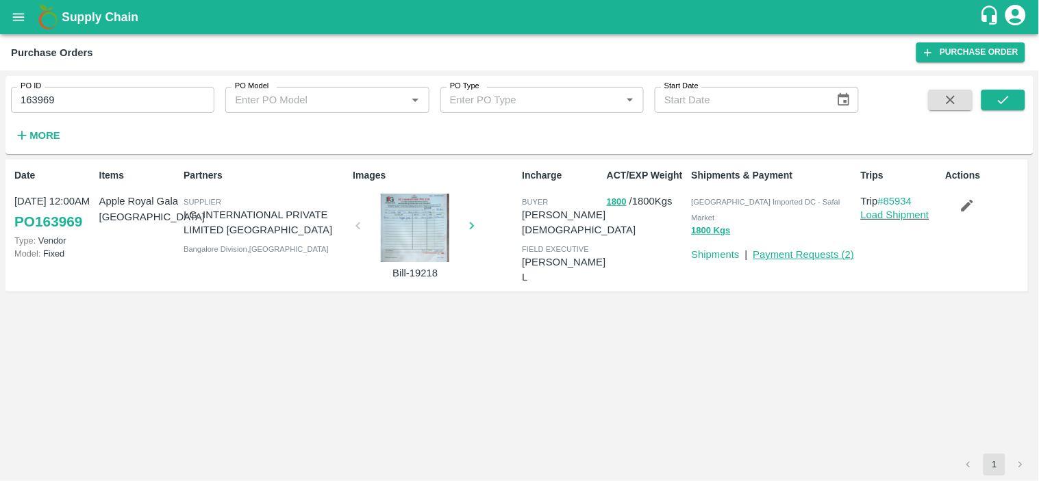
click at [785, 249] on link "Payment Requests ( 2 )" at bounding box center [803, 254] width 101 height 11
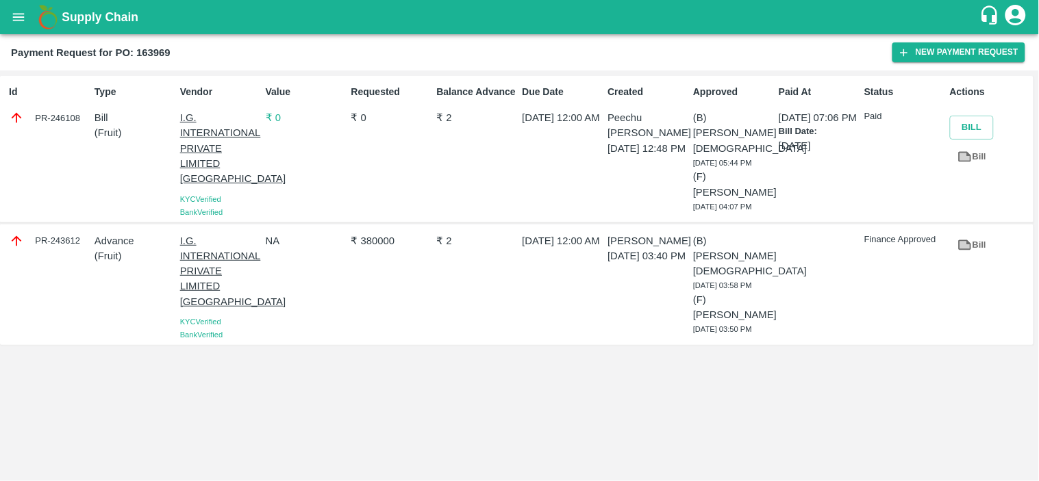
click at [67, 242] on div "PR-243612" at bounding box center [49, 241] width 80 height 15
copy div "243612"
click at [431, 316] on div "₹ 2" at bounding box center [474, 285] width 86 height 114
click at [65, 240] on div "PR-243612" at bounding box center [49, 241] width 80 height 15
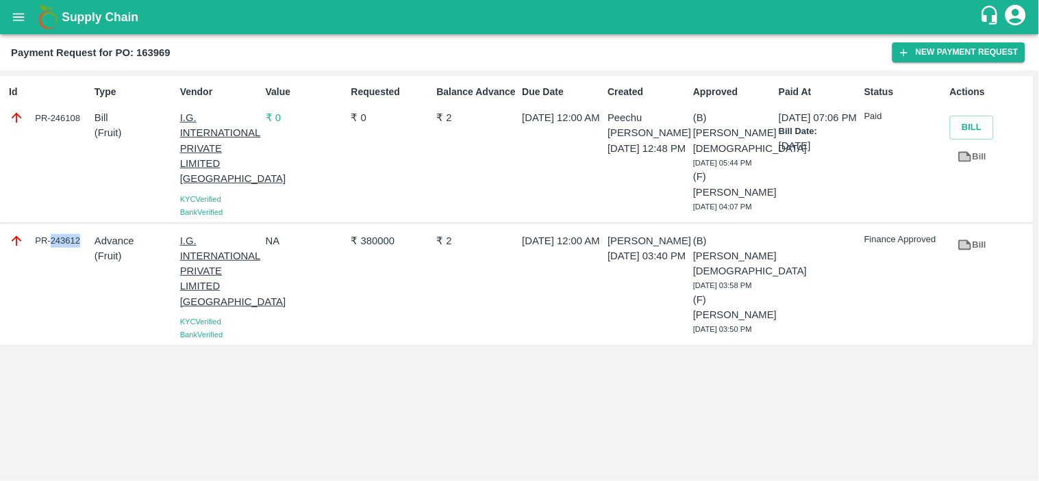
click at [65, 240] on div "PR-243612" at bounding box center [49, 241] width 80 height 15
click at [68, 116] on div "PR-246108" at bounding box center [49, 117] width 80 height 15
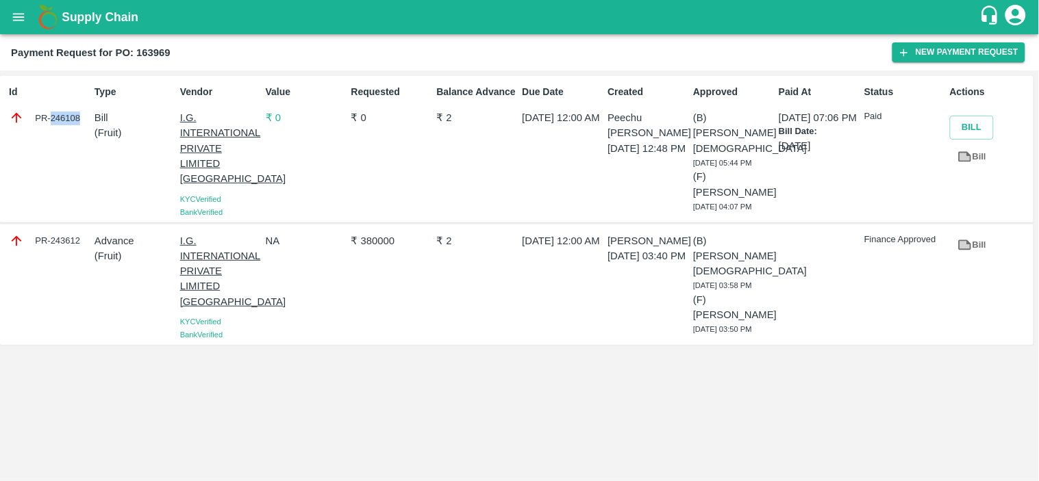
click at [68, 116] on div "PR-246108" at bounding box center [49, 117] width 80 height 15
copy div "246108"
click at [67, 243] on div "PR-243612" at bounding box center [49, 241] width 80 height 15
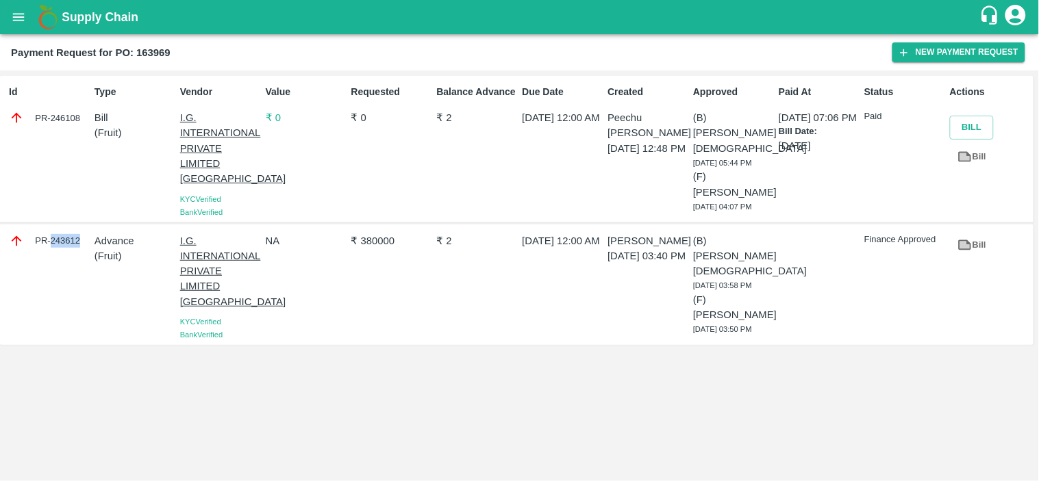
copy div "243612"
click at [11, 10] on icon "open drawer" at bounding box center [18, 17] width 15 height 15
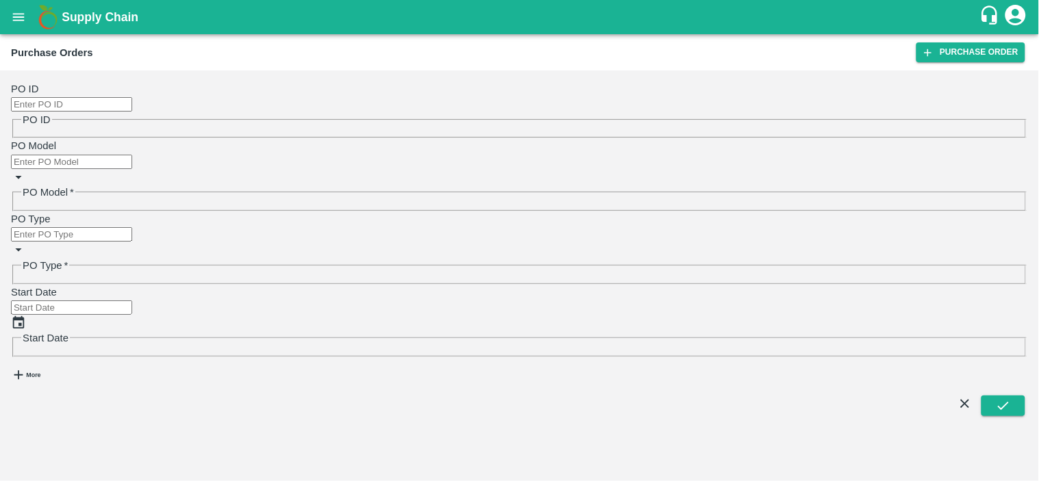
click at [94, 97] on input "PO ID" at bounding box center [71, 104] width 121 height 14
paste input "169193"
click at [992, 396] on button "submit" at bounding box center [1003, 406] width 44 height 21
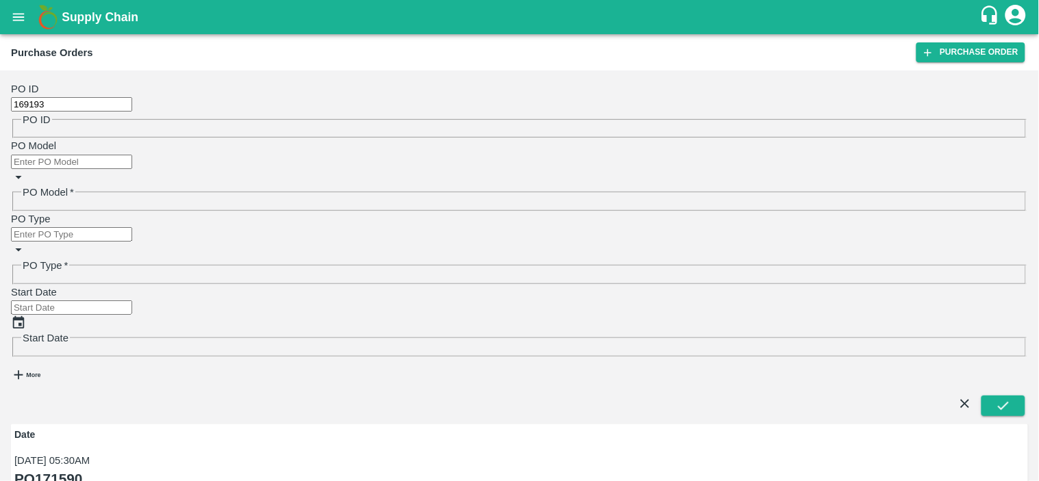
click at [66, 97] on input "169193" at bounding box center [71, 104] width 121 height 14
type input "169193"
click at [1011, 396] on button "submit" at bounding box center [1003, 406] width 44 height 21
click at [113, 101] on input "169193" at bounding box center [71, 104] width 121 height 14
type input "169193"
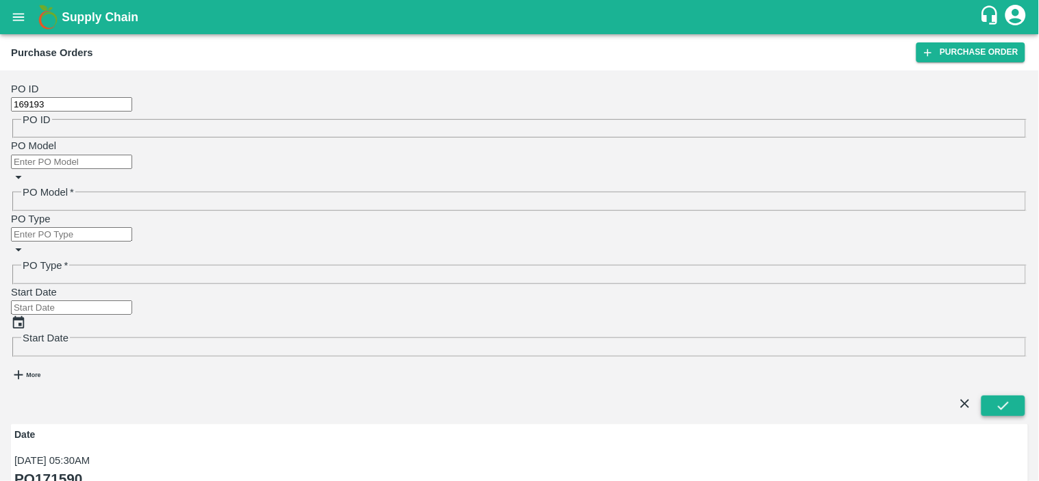
click at [1005, 399] on icon "submit" at bounding box center [1003, 406] width 15 height 15
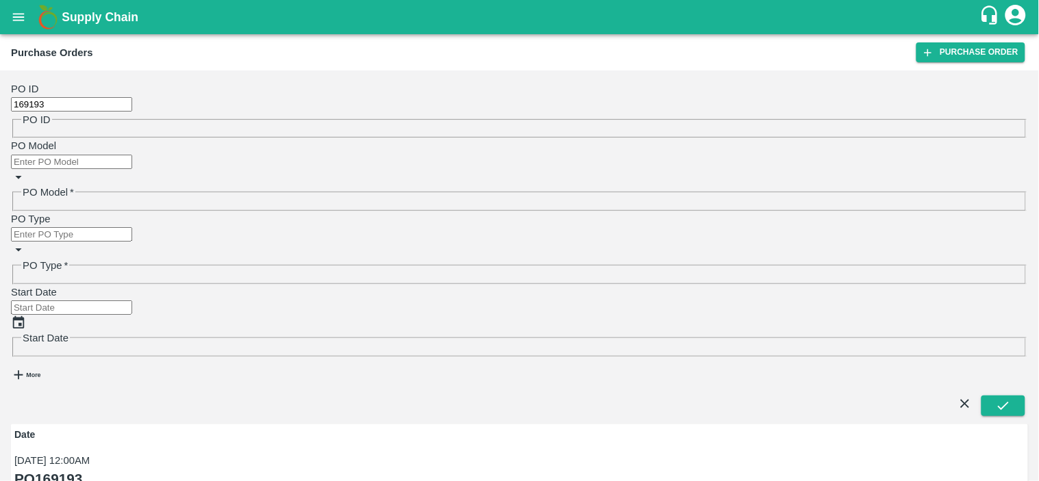
copy p "Ahmedabad virtual imported DC 800 Kgs"
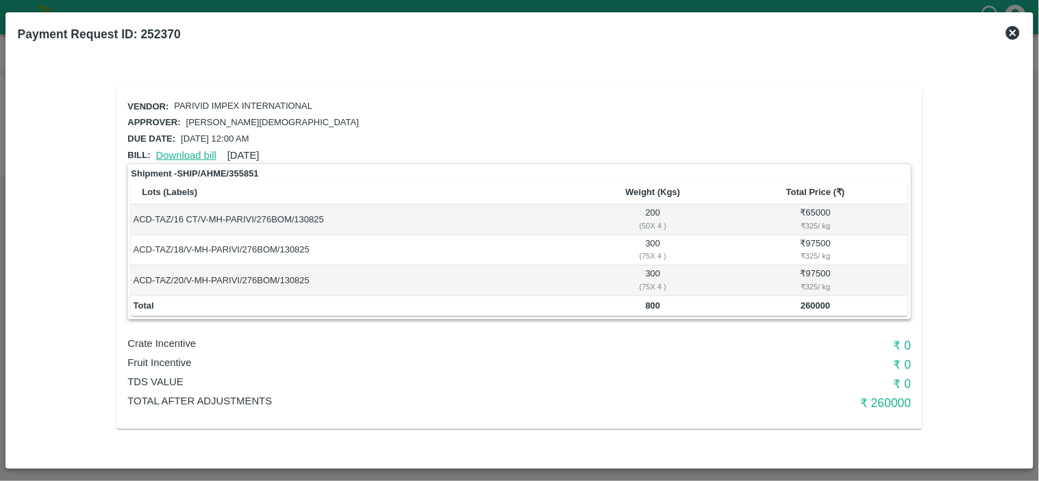
click at [166, 150] on link "Download bill" at bounding box center [186, 155] width 60 height 11
